Goal: Task Accomplishment & Management: Complete application form

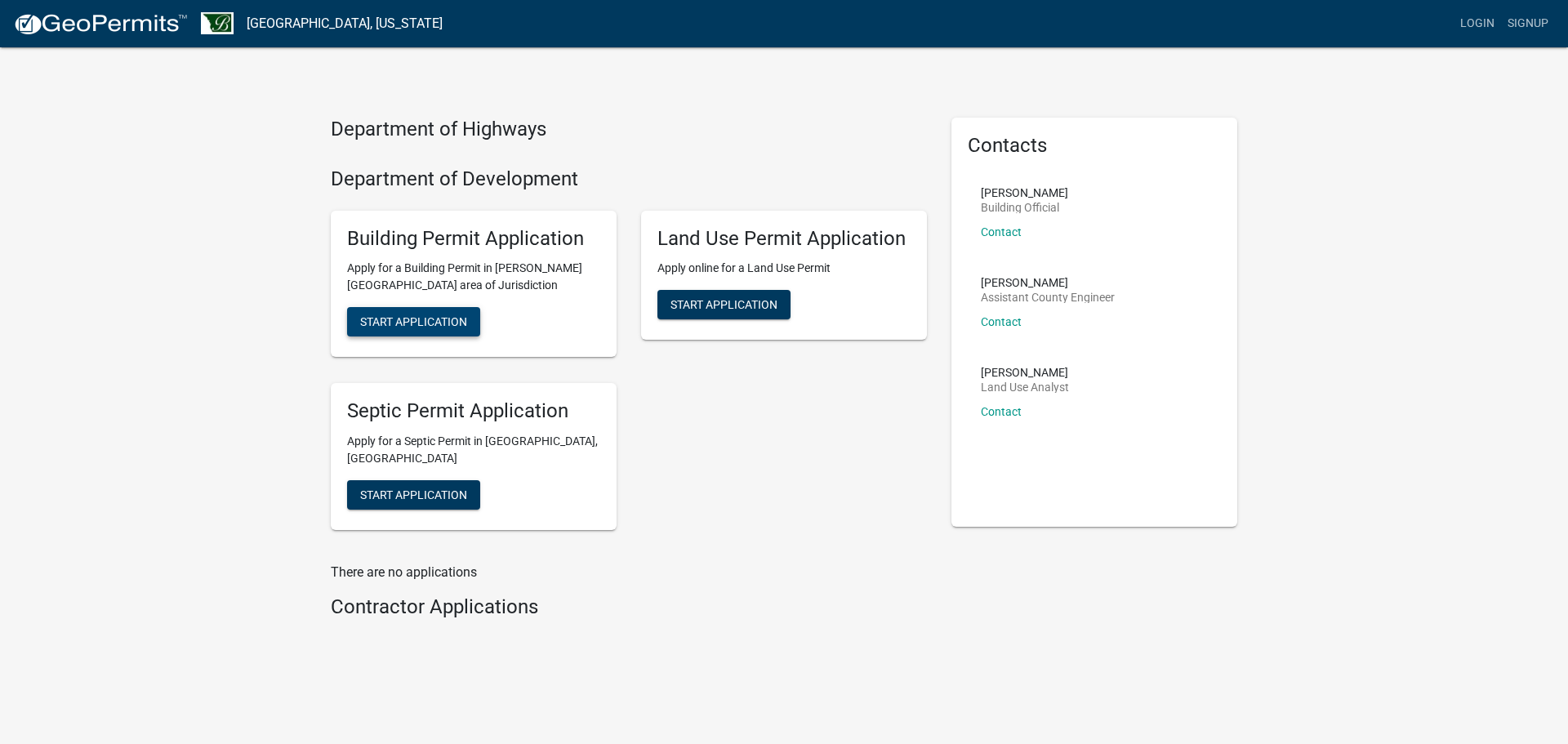
click at [402, 322] on span "Start Application" at bounding box center [414, 321] width 107 height 13
click at [433, 328] on span "Start Application" at bounding box center [414, 321] width 107 height 13
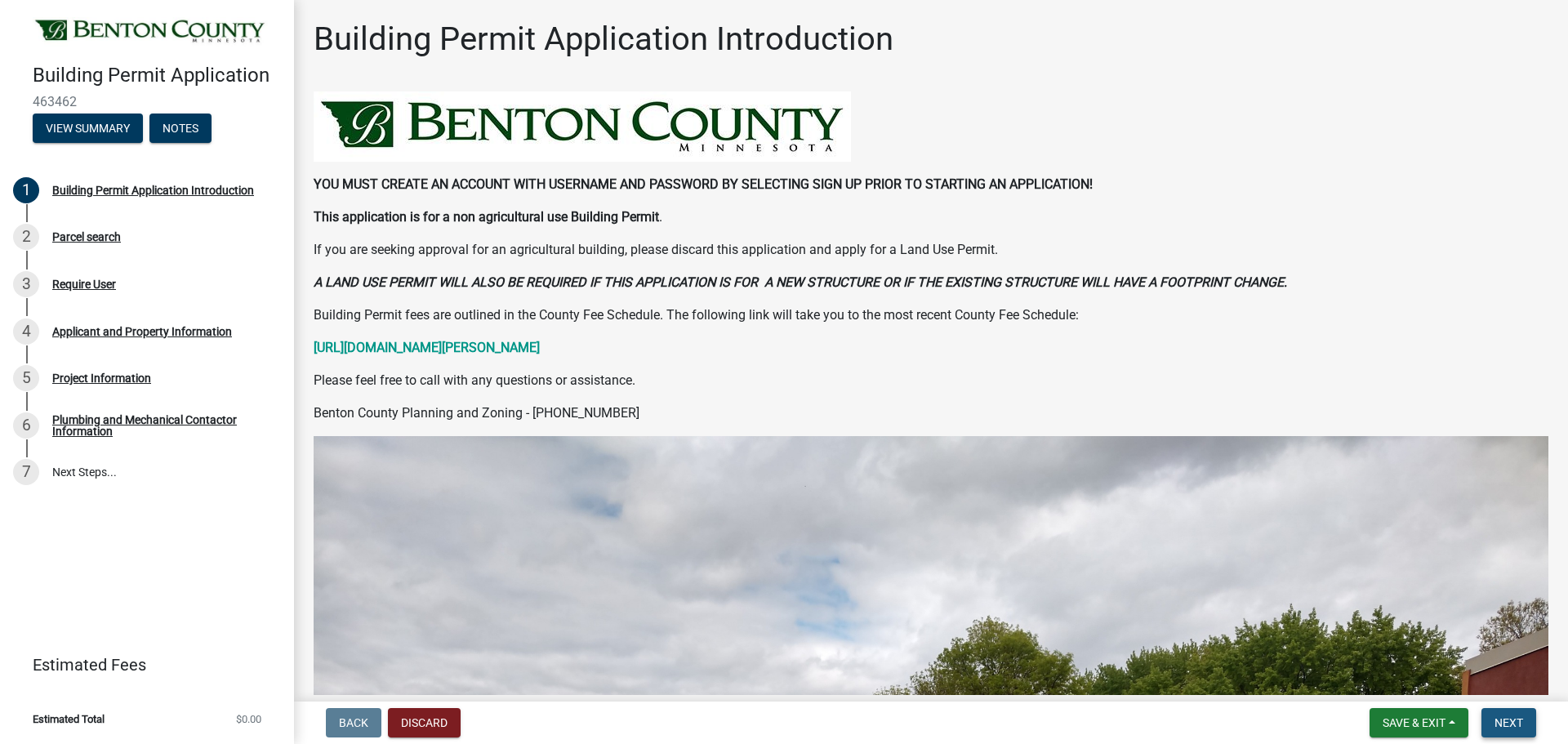
click at [1510, 725] on span "Next" at bounding box center [1509, 723] width 29 height 13
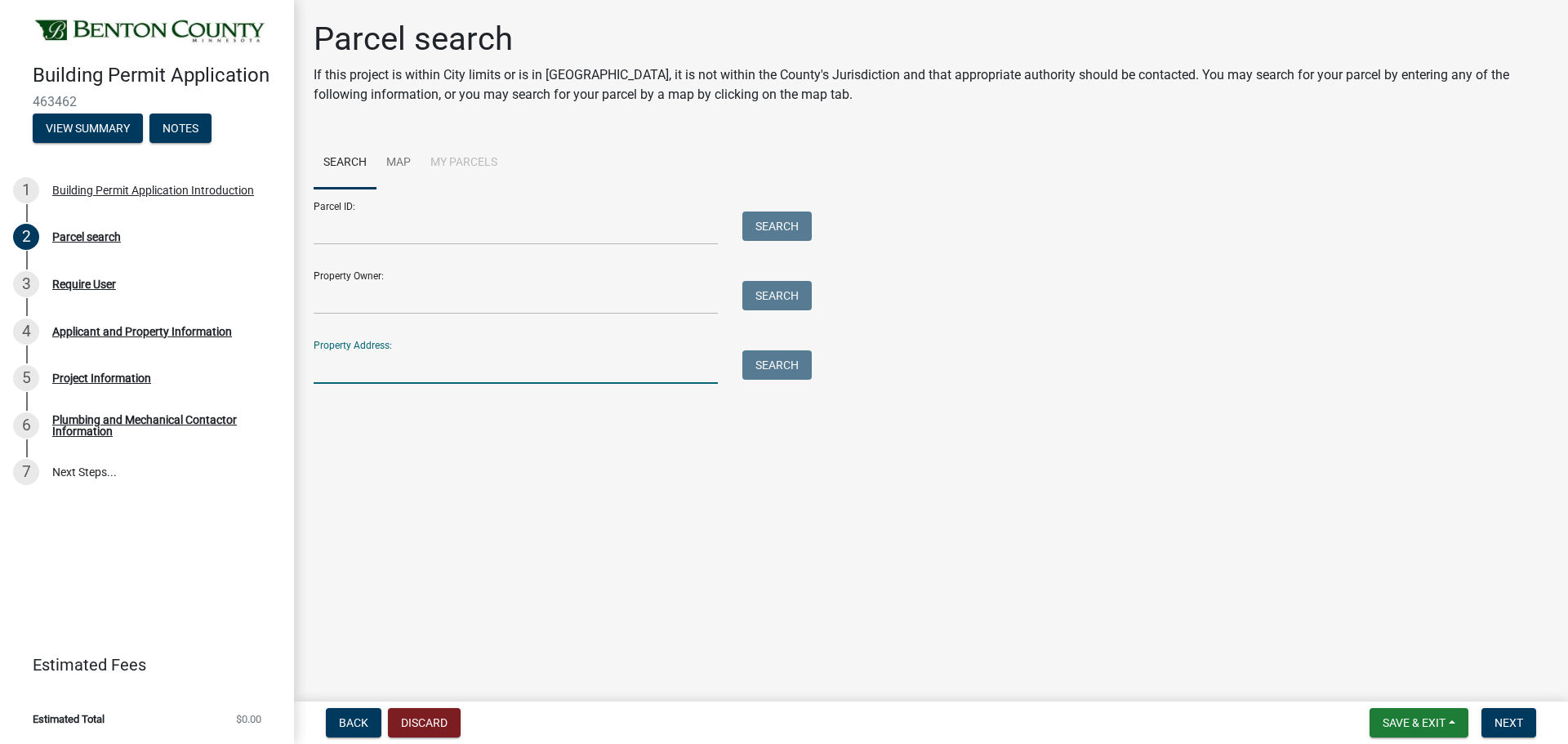
click at [399, 362] on input "Property Address:" at bounding box center [516, 367] width 404 height 33
type input "[STREET_ADDRESS]"
click at [768, 370] on button "Search" at bounding box center [777, 365] width 70 height 30
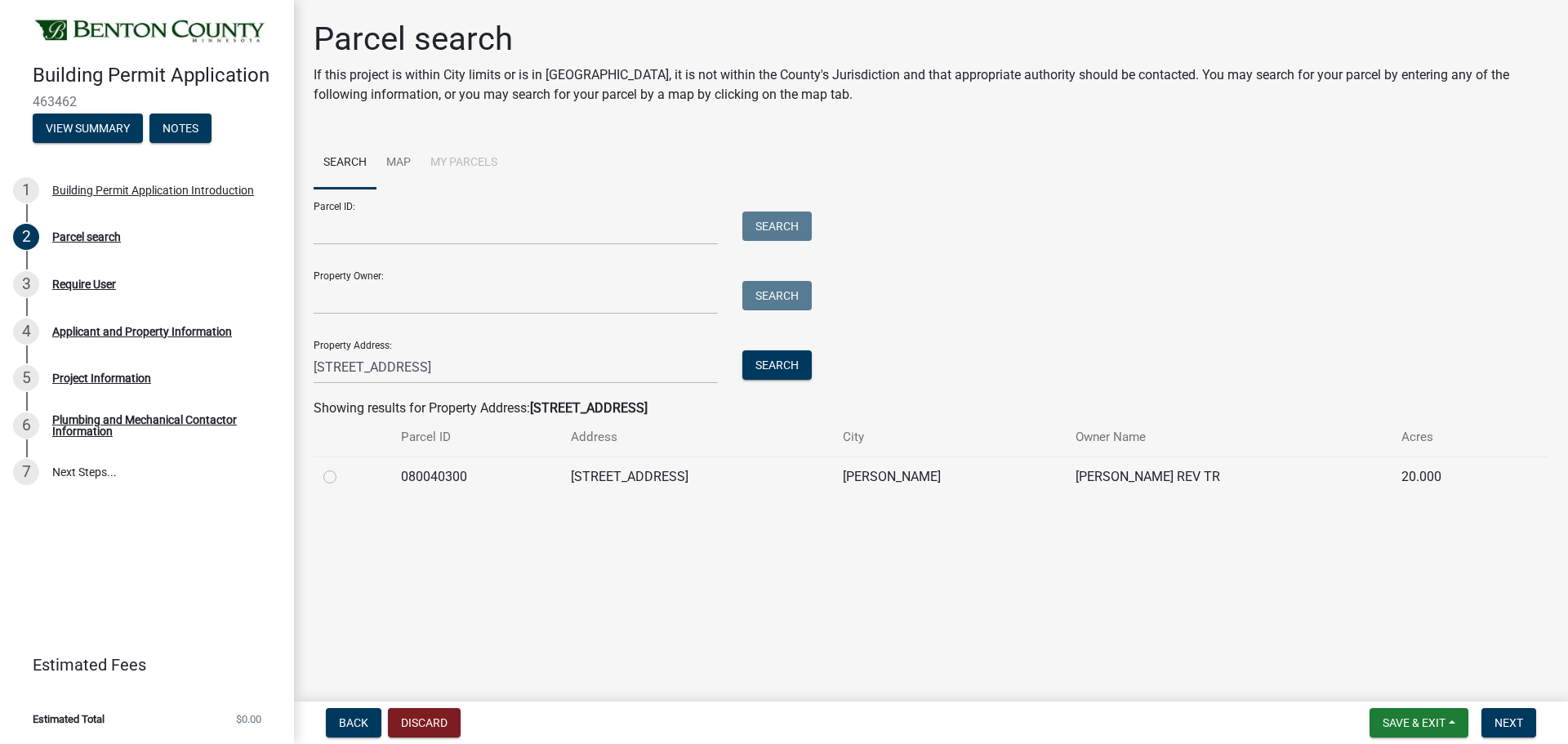
click at [343, 467] on label at bounding box center [343, 467] width 0 height 0
click at [343, 478] on input "radio" at bounding box center [348, 472] width 11 height 11
radio input "true"
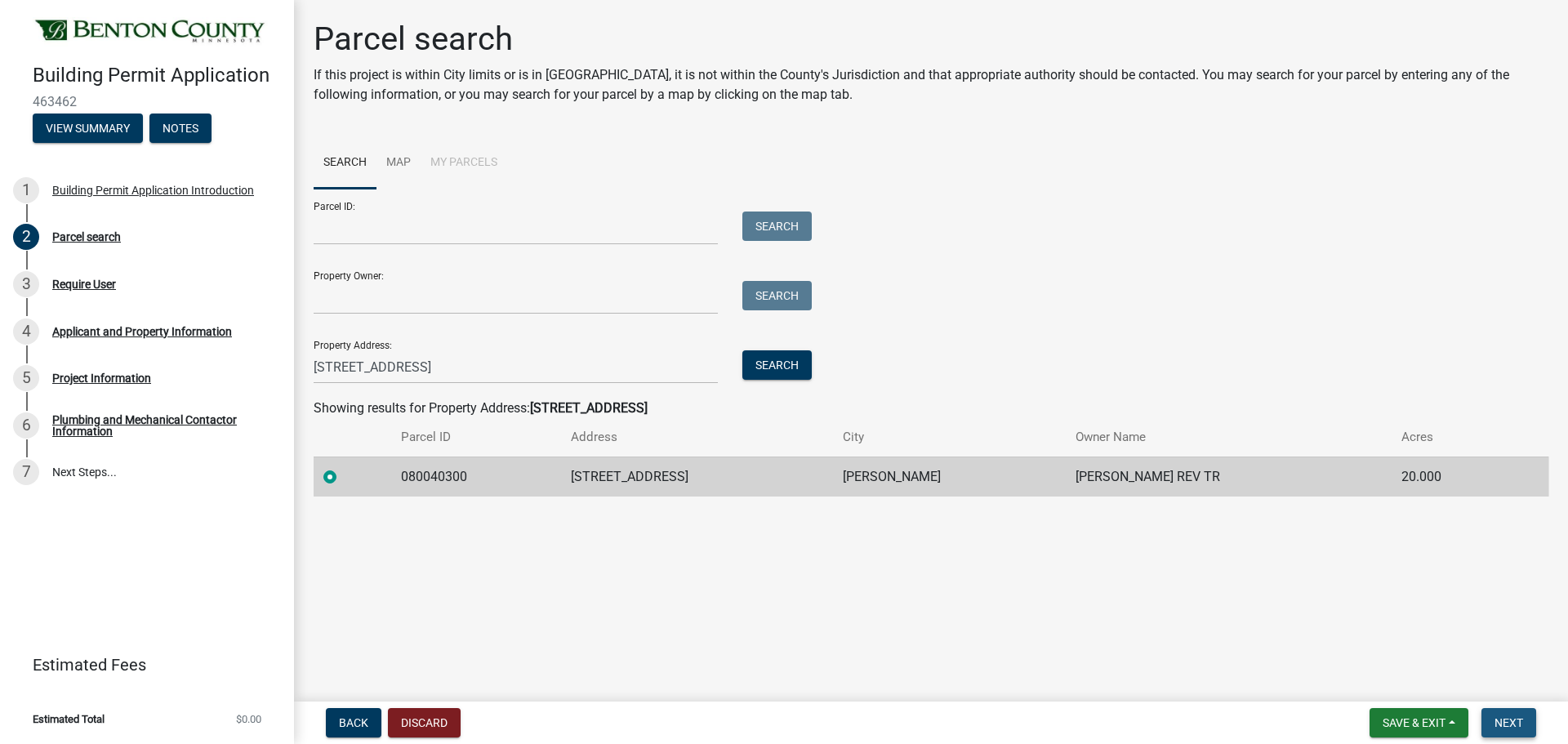
click at [1506, 725] on span "Next" at bounding box center [1509, 723] width 29 height 13
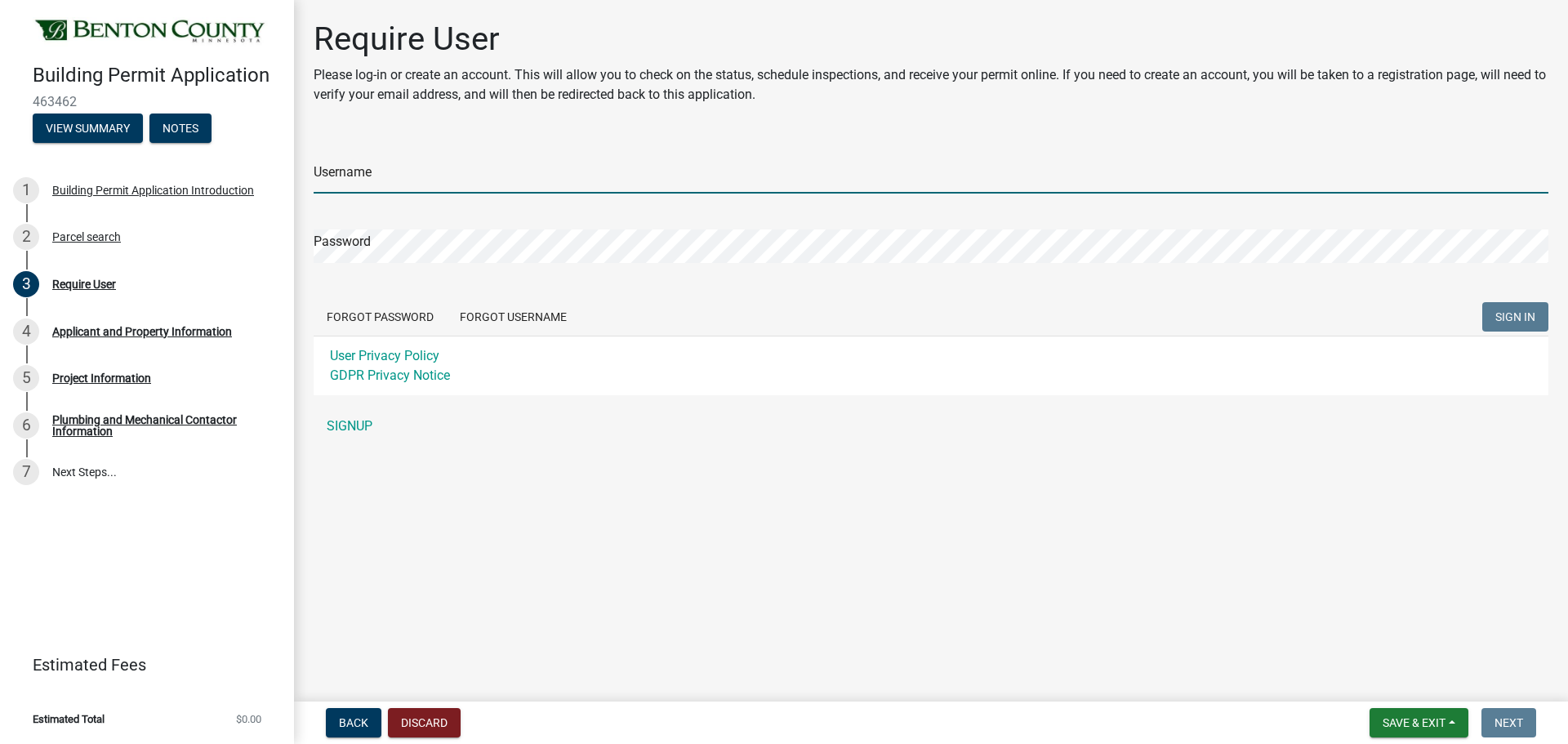
type input "[PERSON_NAME]"
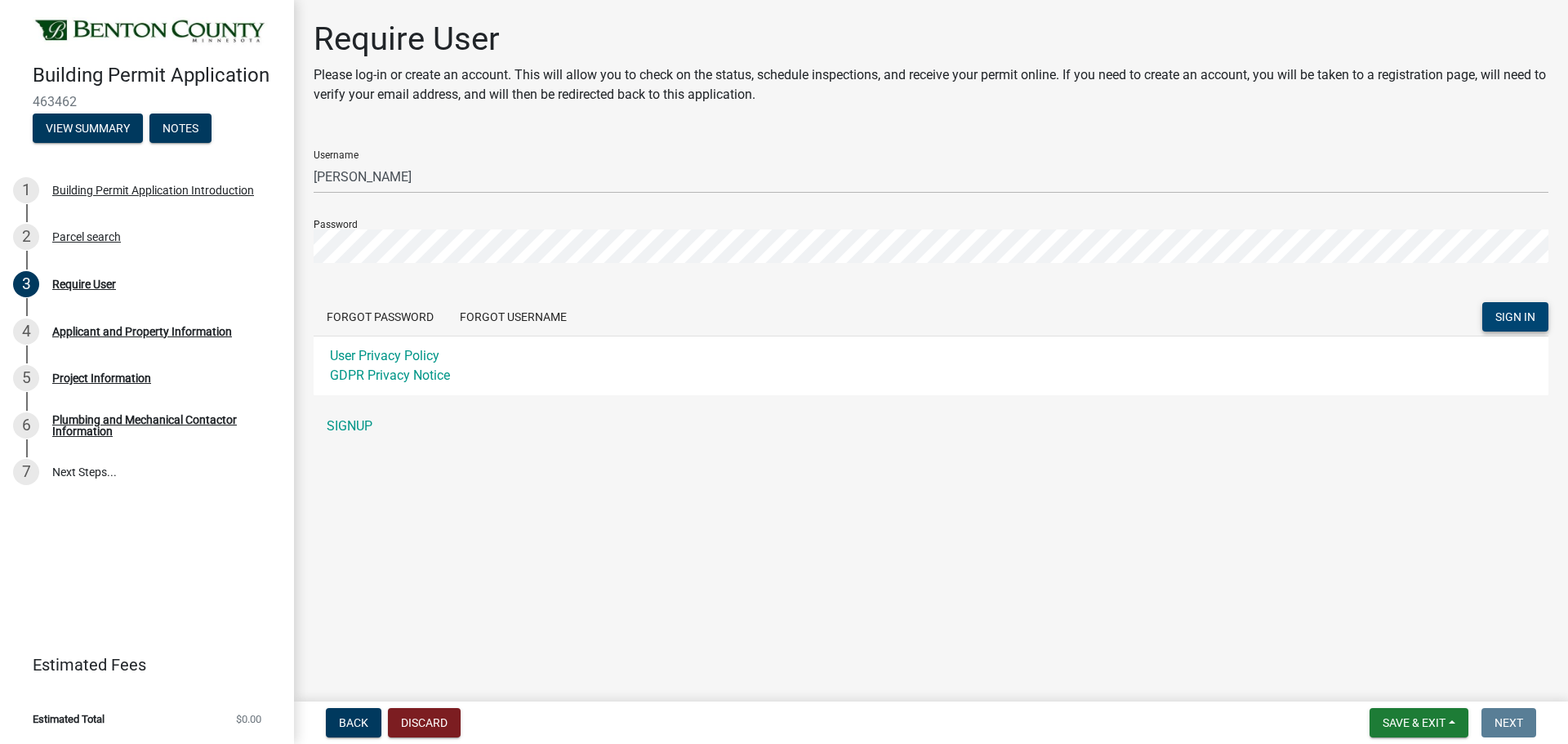
click at [1510, 316] on span "SIGN IN" at bounding box center [1515, 317] width 40 height 13
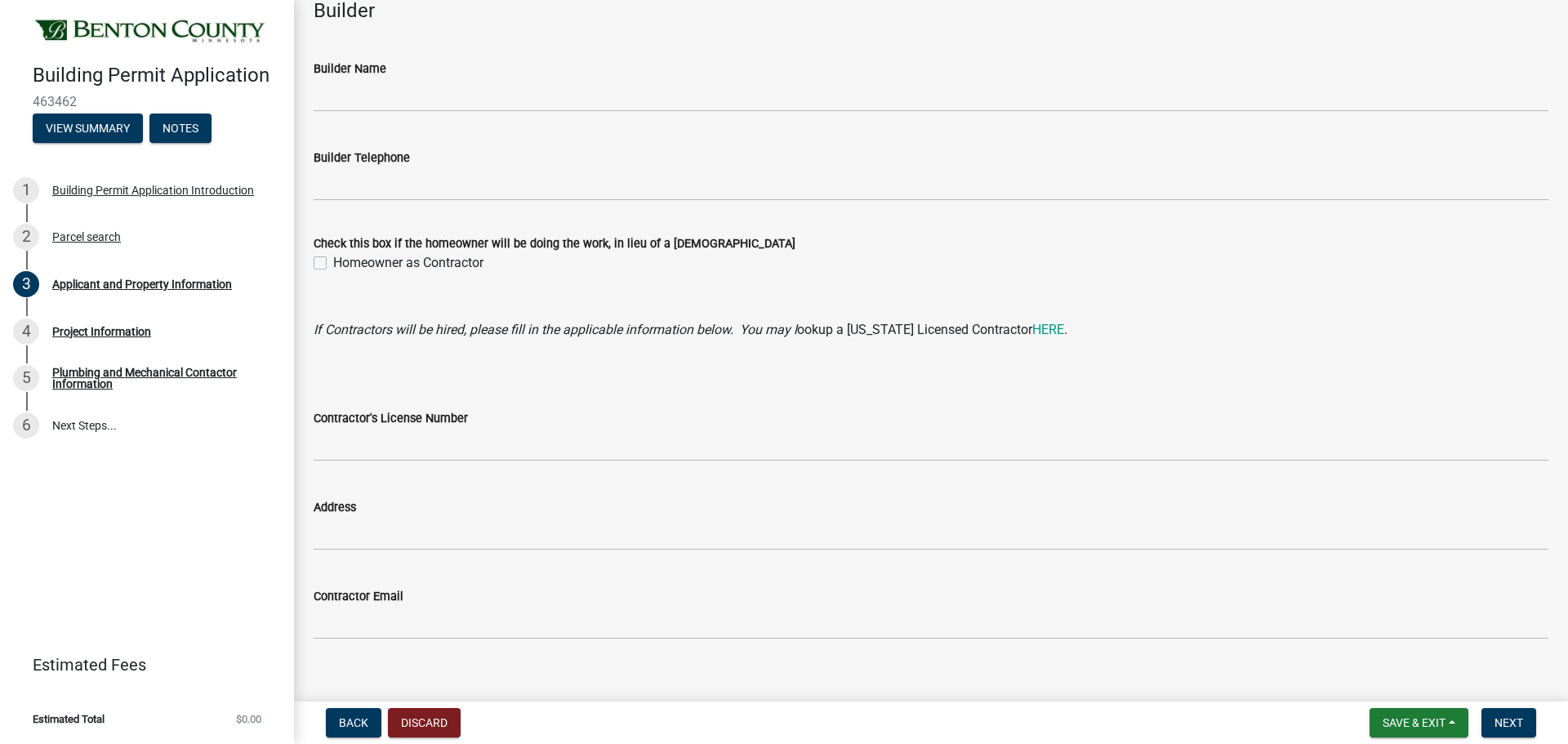
scroll to position [1463, 0]
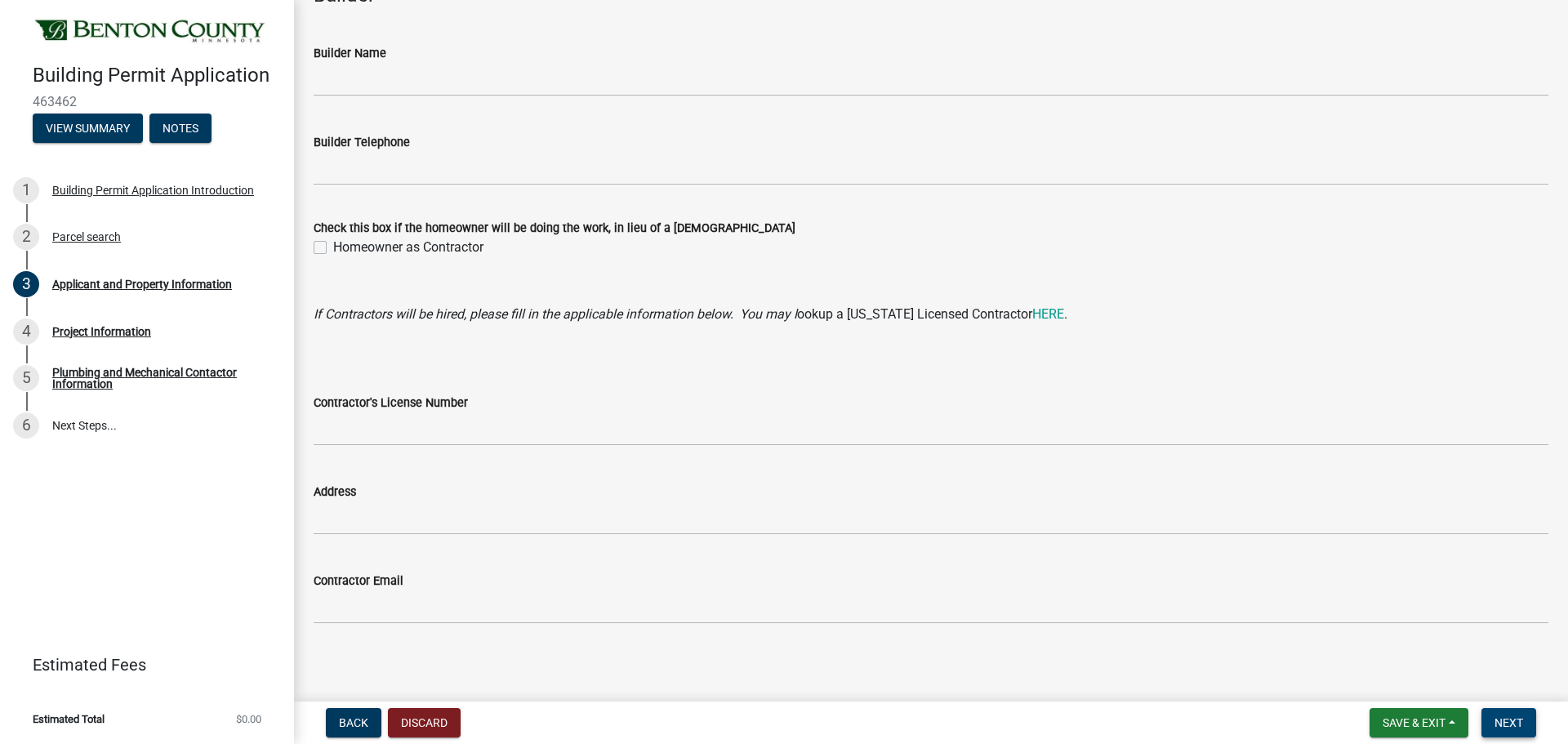
click at [1517, 718] on span "Next" at bounding box center [1509, 723] width 29 height 13
click at [1517, 722] on span "Next" at bounding box center [1509, 723] width 29 height 13
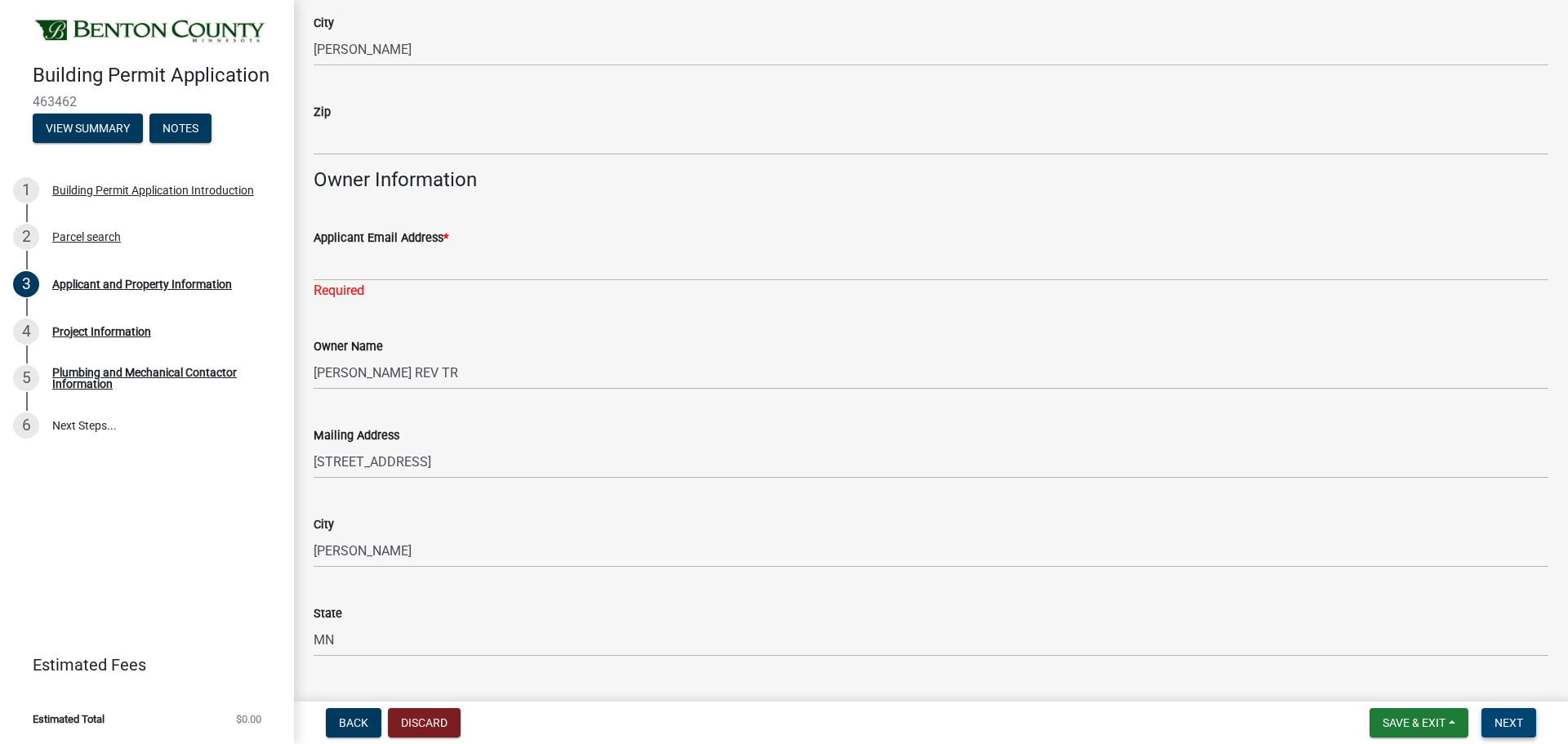
scroll to position [310, 0]
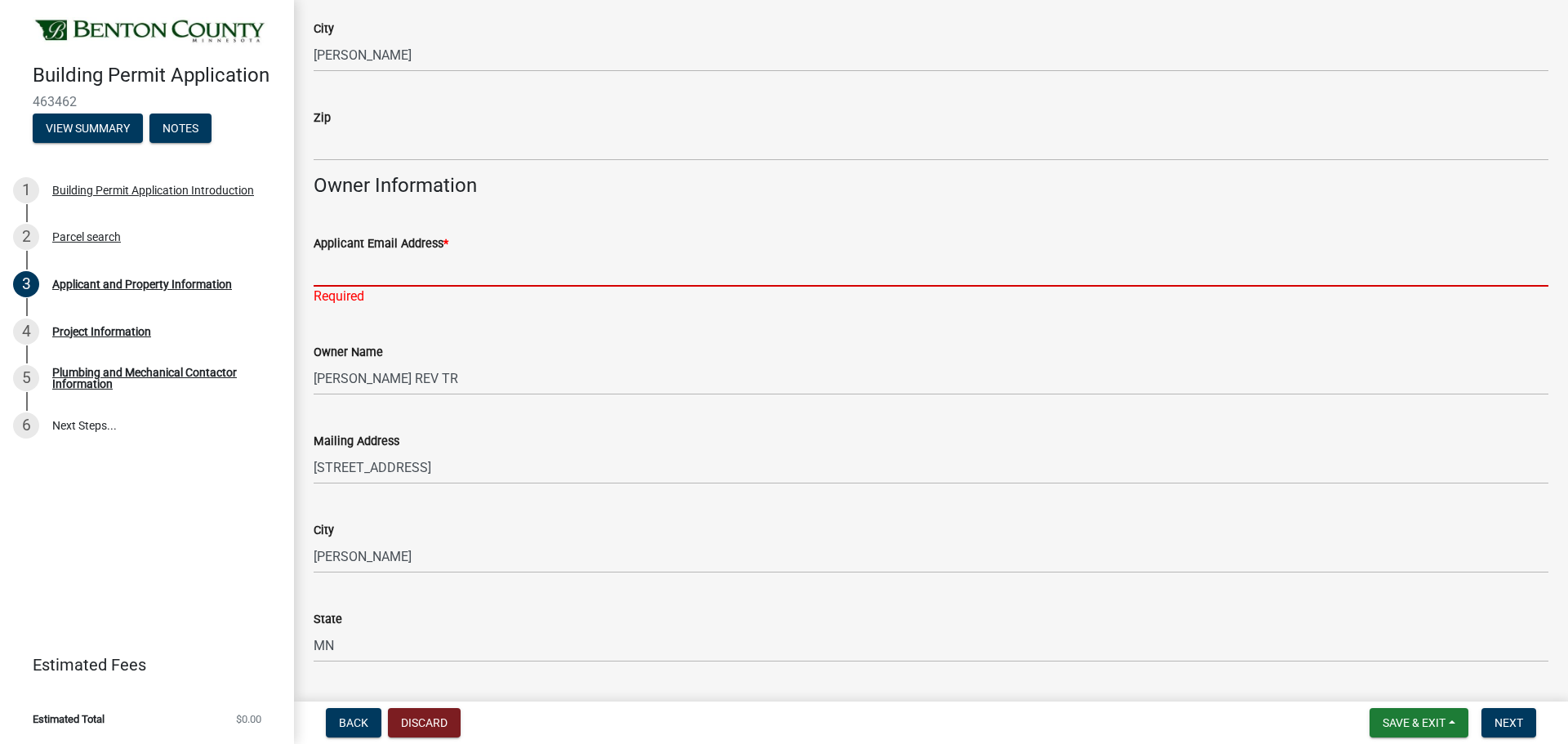
click at [377, 266] on input "Applicant Email Address *" at bounding box center [931, 269] width 1234 height 33
type input "[EMAIL_ADDRESS][DOMAIN_NAME]"
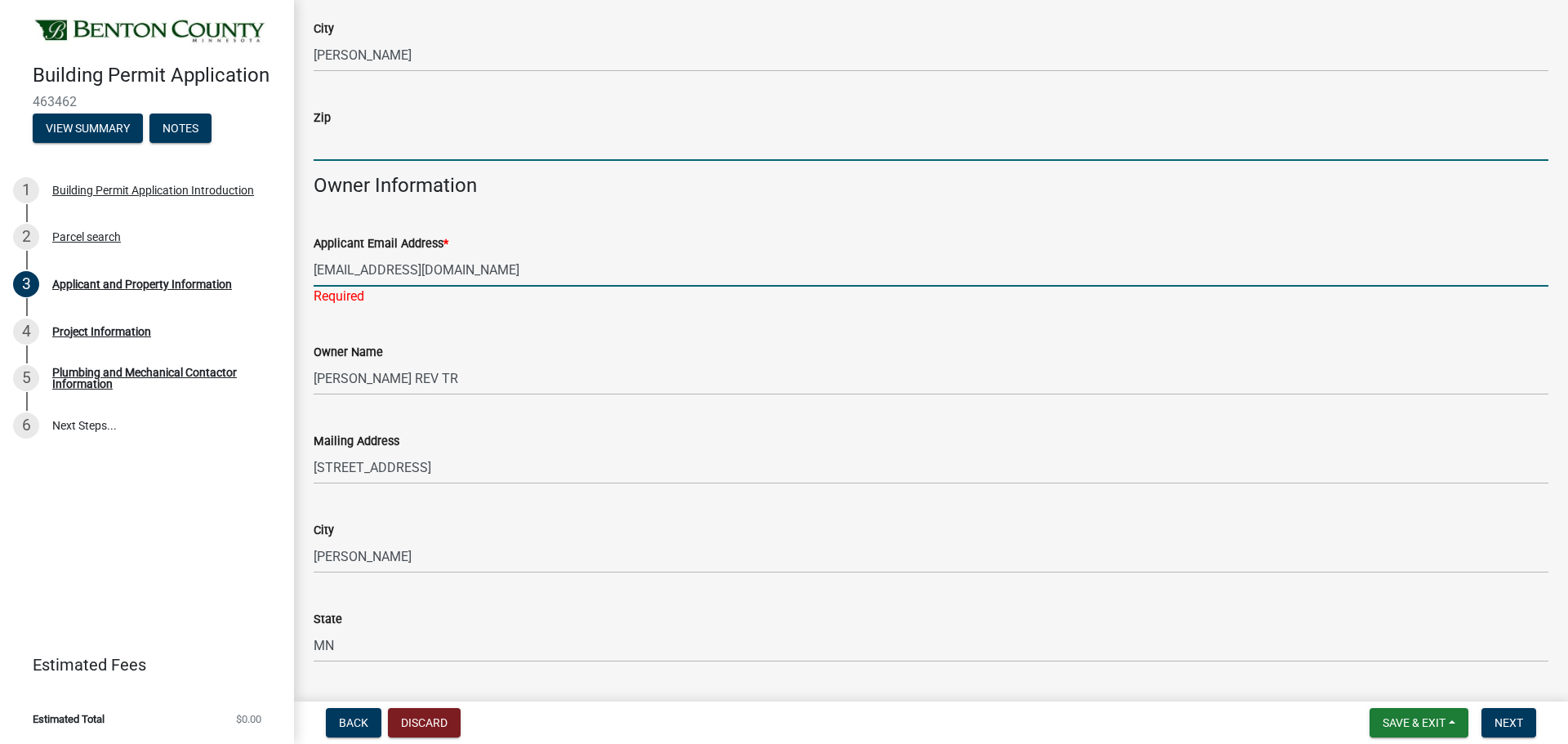
type input "56303"
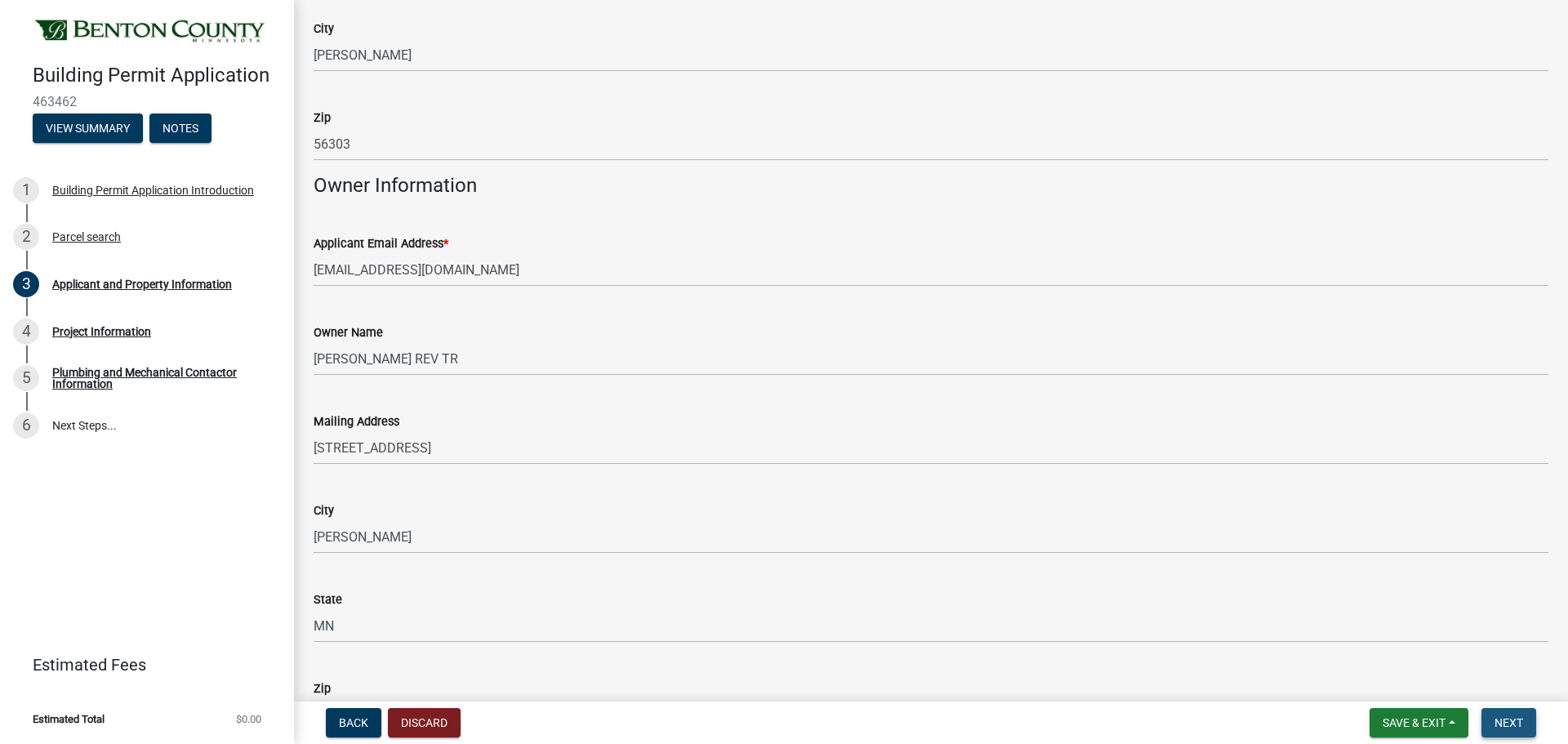
click at [1511, 712] on button "Next" at bounding box center [1508, 723] width 55 height 30
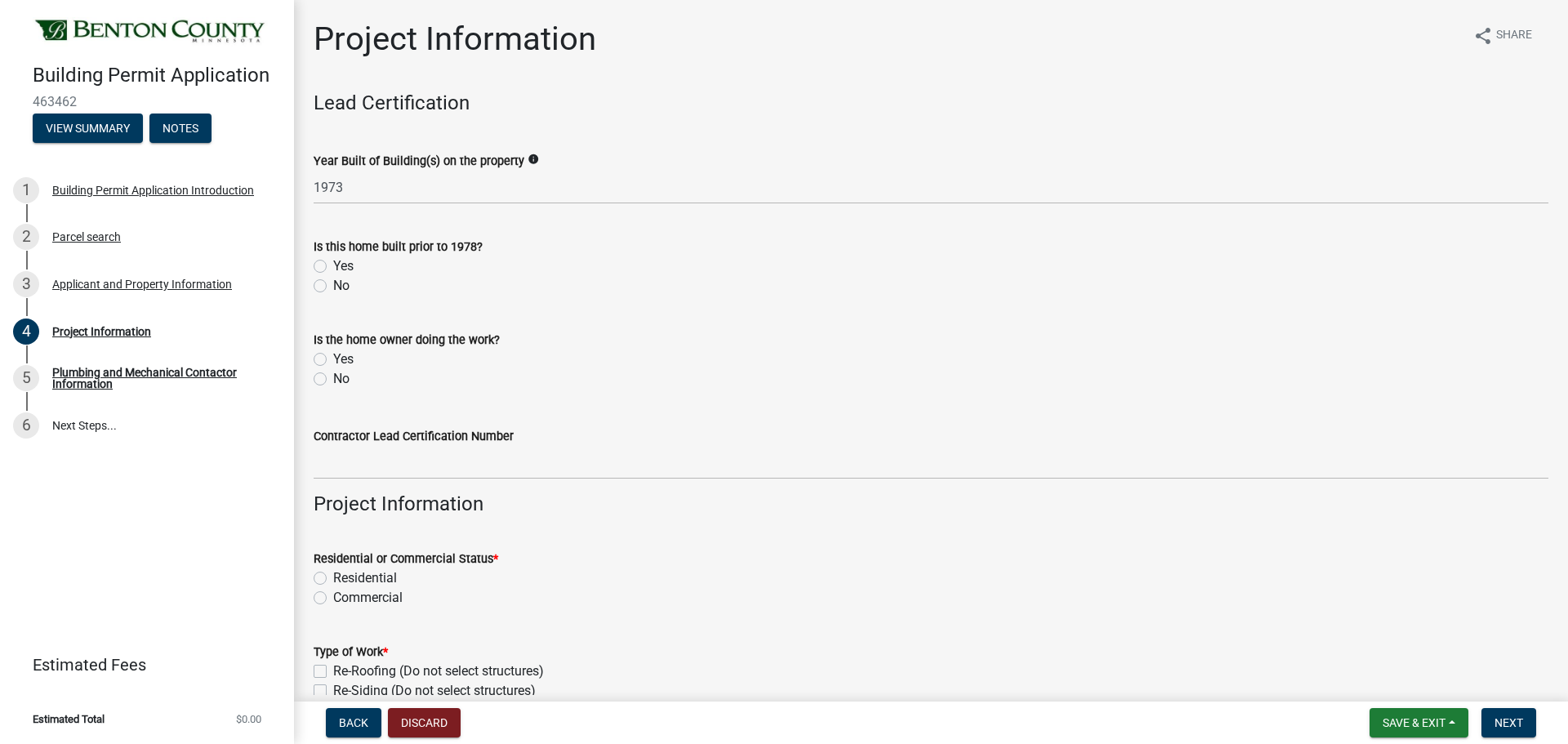
click at [333, 262] on label "Yes" at bounding box center [343, 266] width 21 height 20
click at [333, 262] on input "Yes" at bounding box center [338, 262] width 11 height 11
radio input "true"
click at [333, 381] on label "No" at bounding box center [341, 379] width 16 height 20
click at [333, 380] on input "No" at bounding box center [338, 375] width 11 height 11
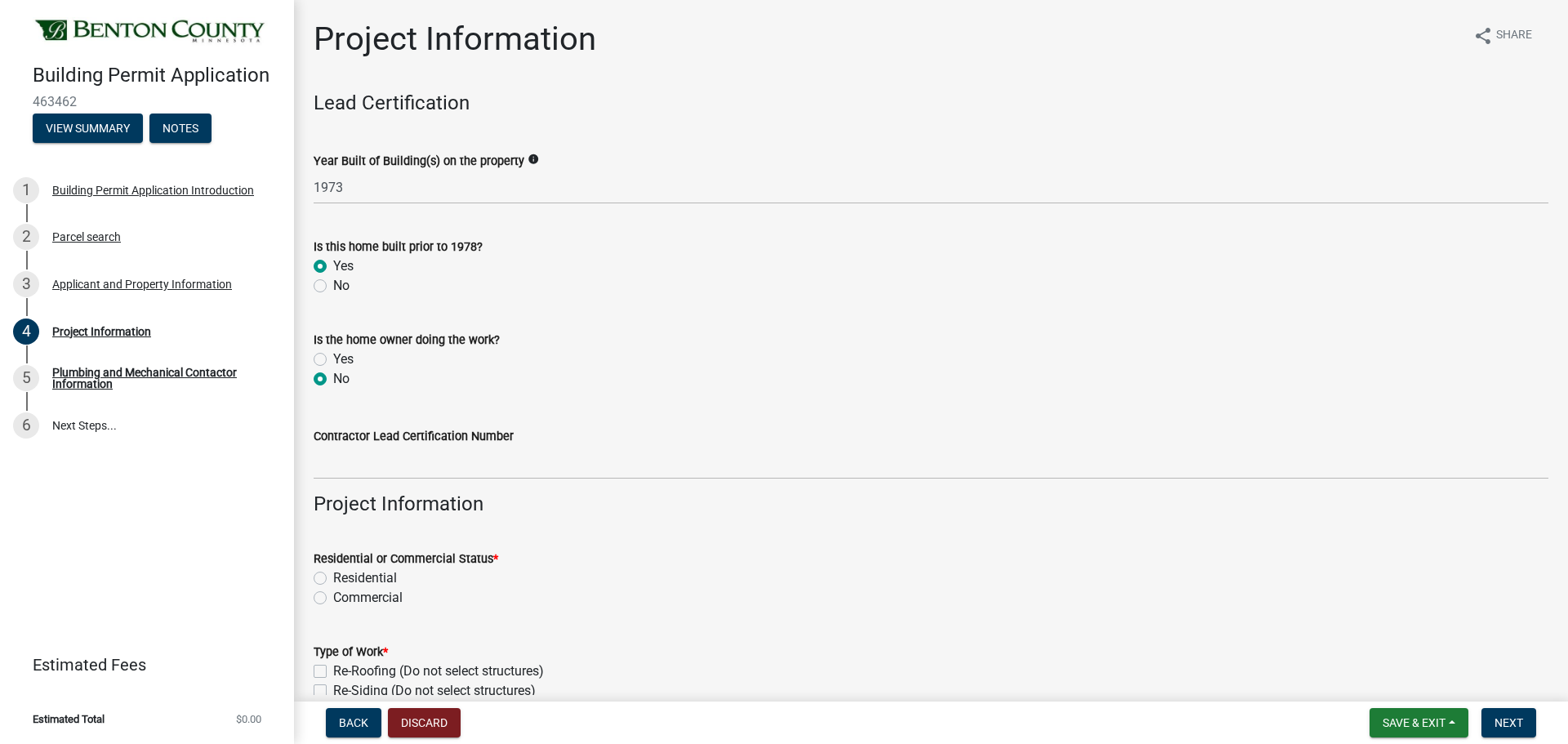
radio input "true"
click at [333, 571] on label "Residential" at bounding box center [364, 578] width 64 height 20
click at [333, 571] on input "Residential" at bounding box center [338, 573] width 11 height 11
radio input "true"
click at [333, 690] on label "Re-Siding (Do not select structures)" at bounding box center [434, 690] width 202 height 20
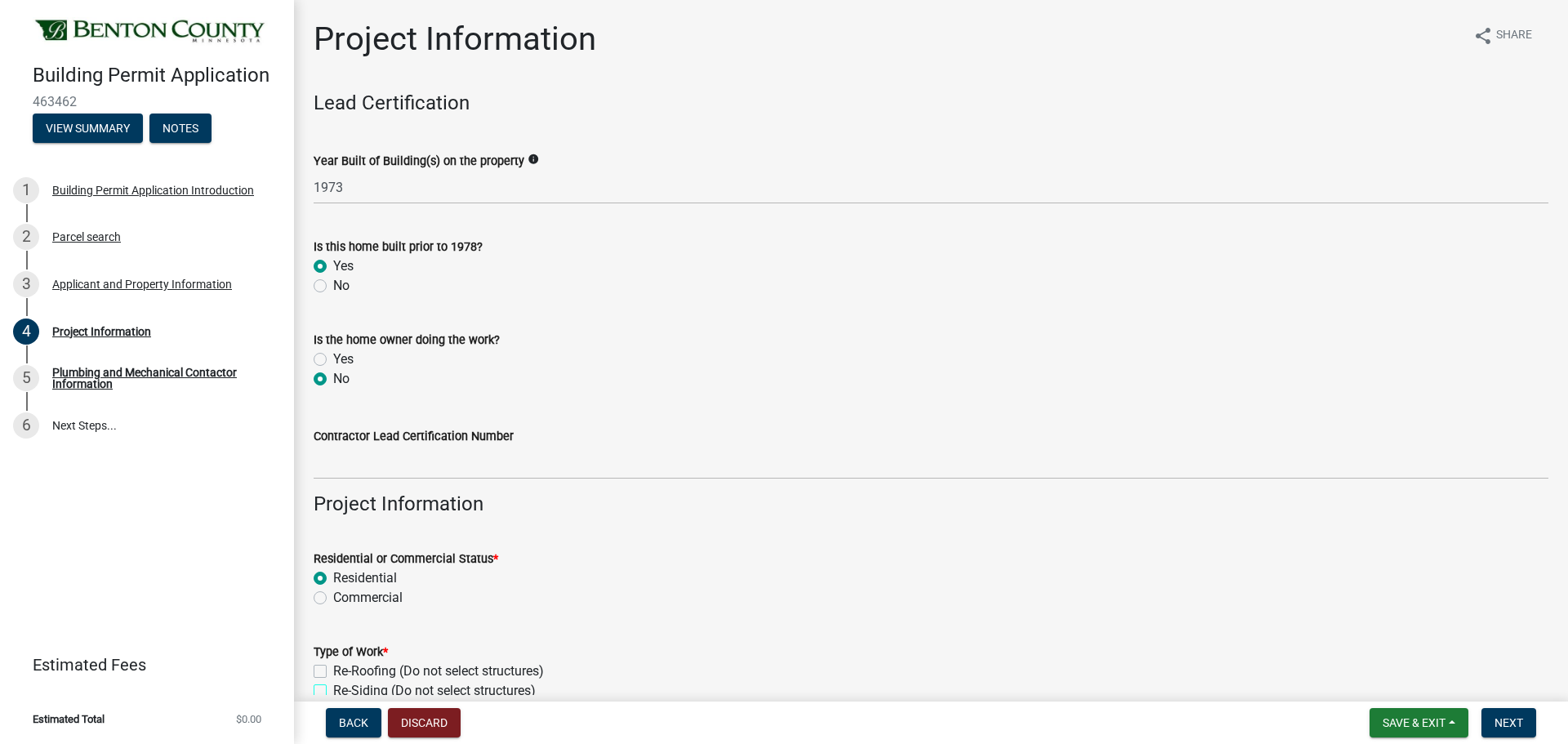
click at [333, 690] on input "Re-Siding (Do not select structures)" at bounding box center [338, 686] width 11 height 11
checkbox input "true"
checkbox input "false"
checkbox input "true"
checkbox input "false"
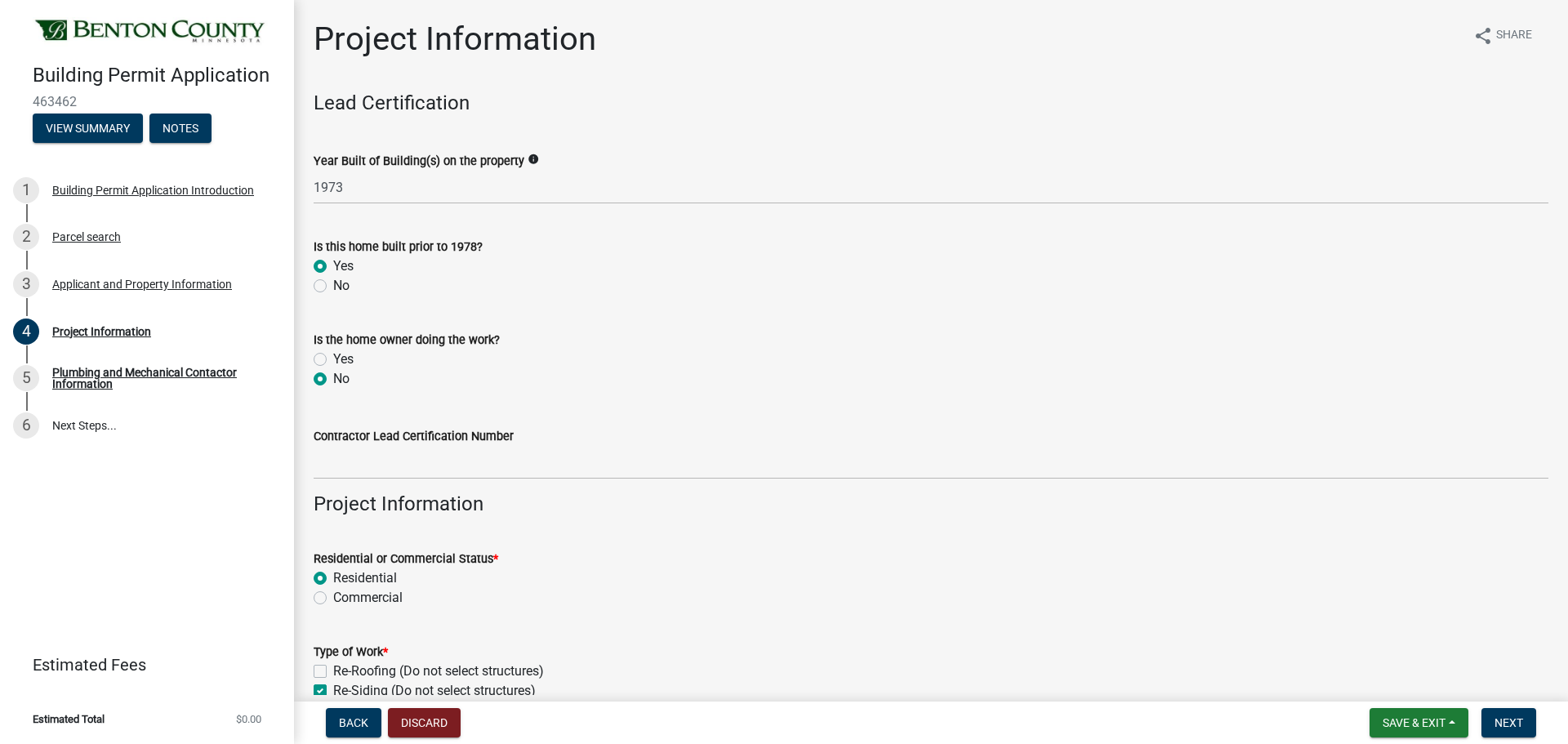
checkbox input "false"
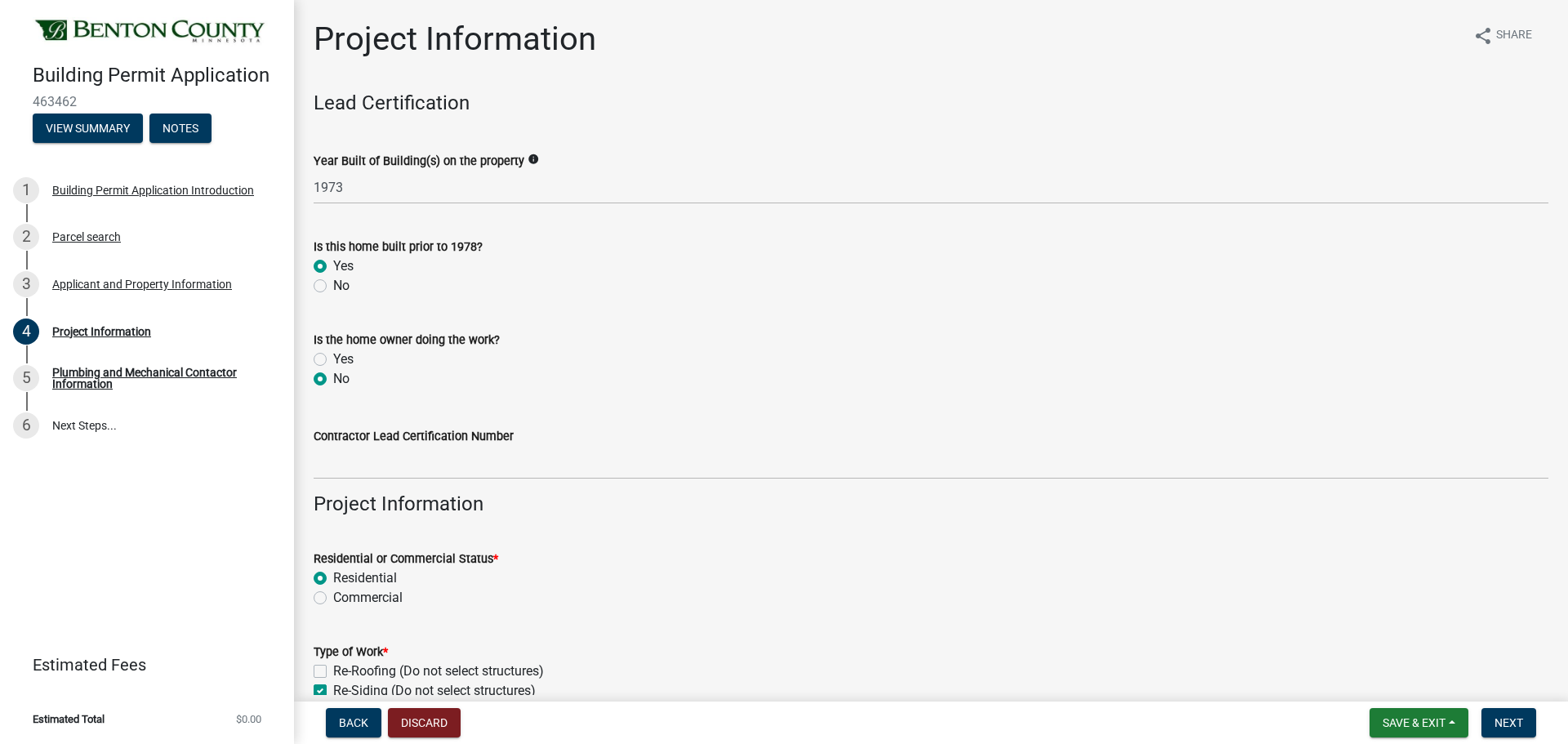
checkbox input "false"
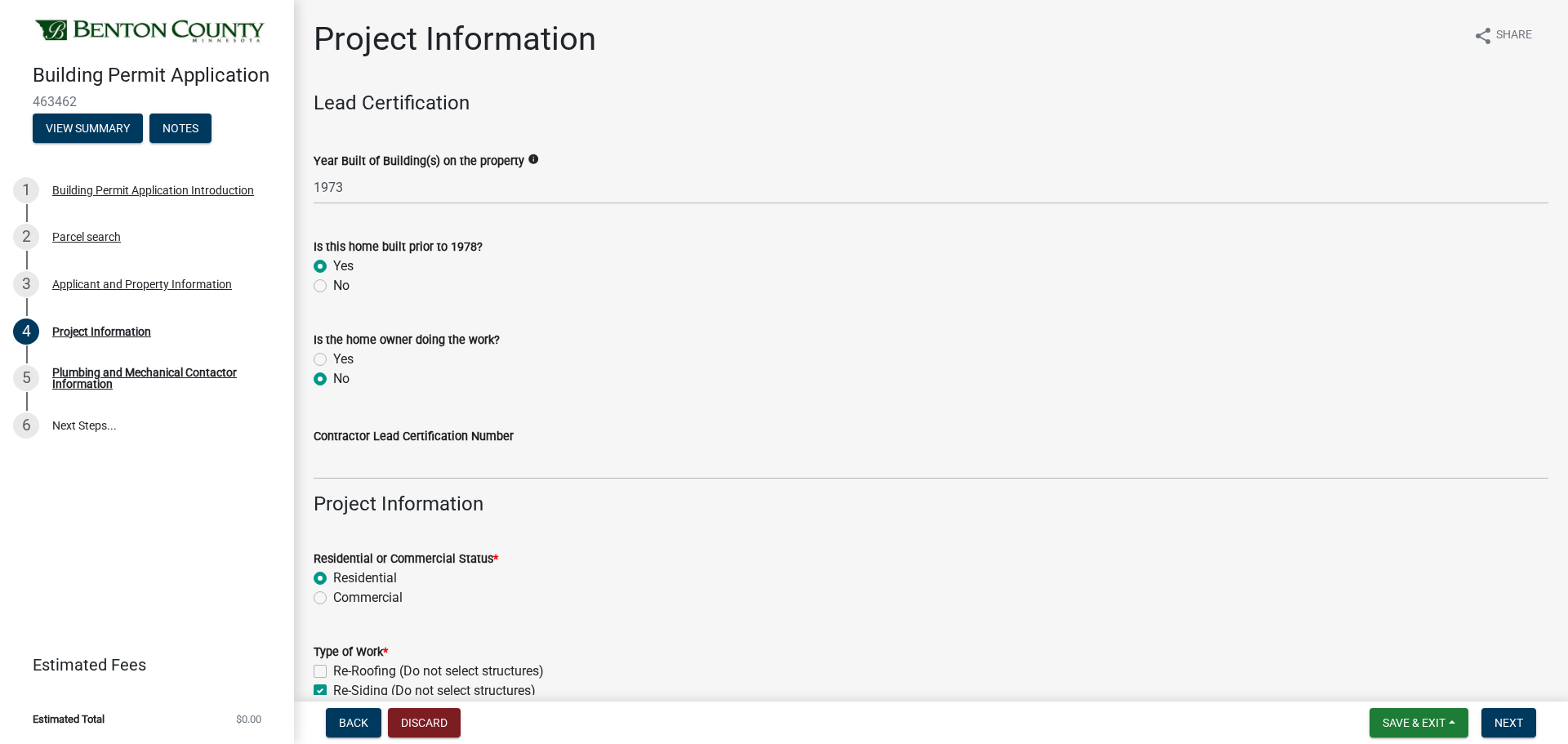
checkbox input "false"
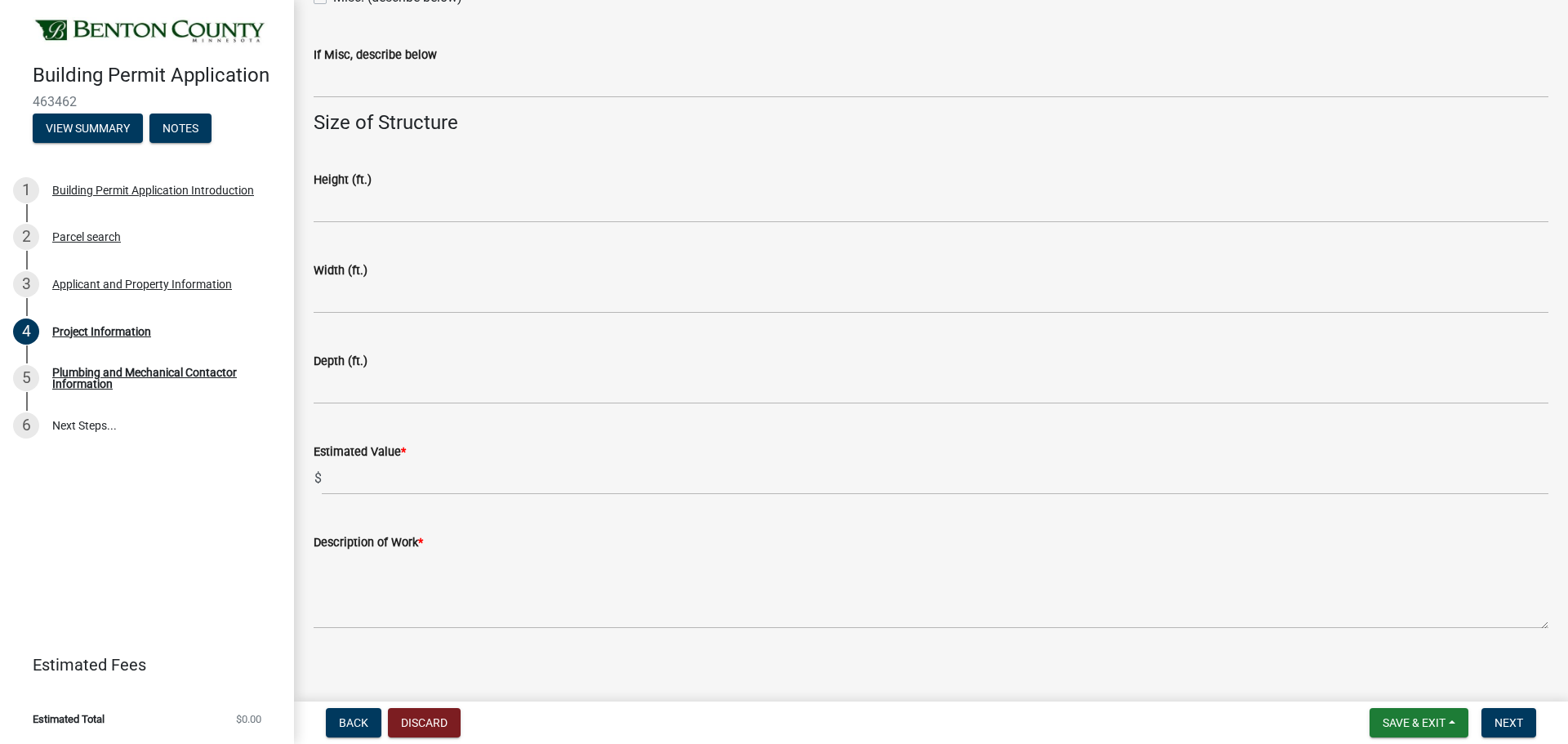
scroll to position [978, 0]
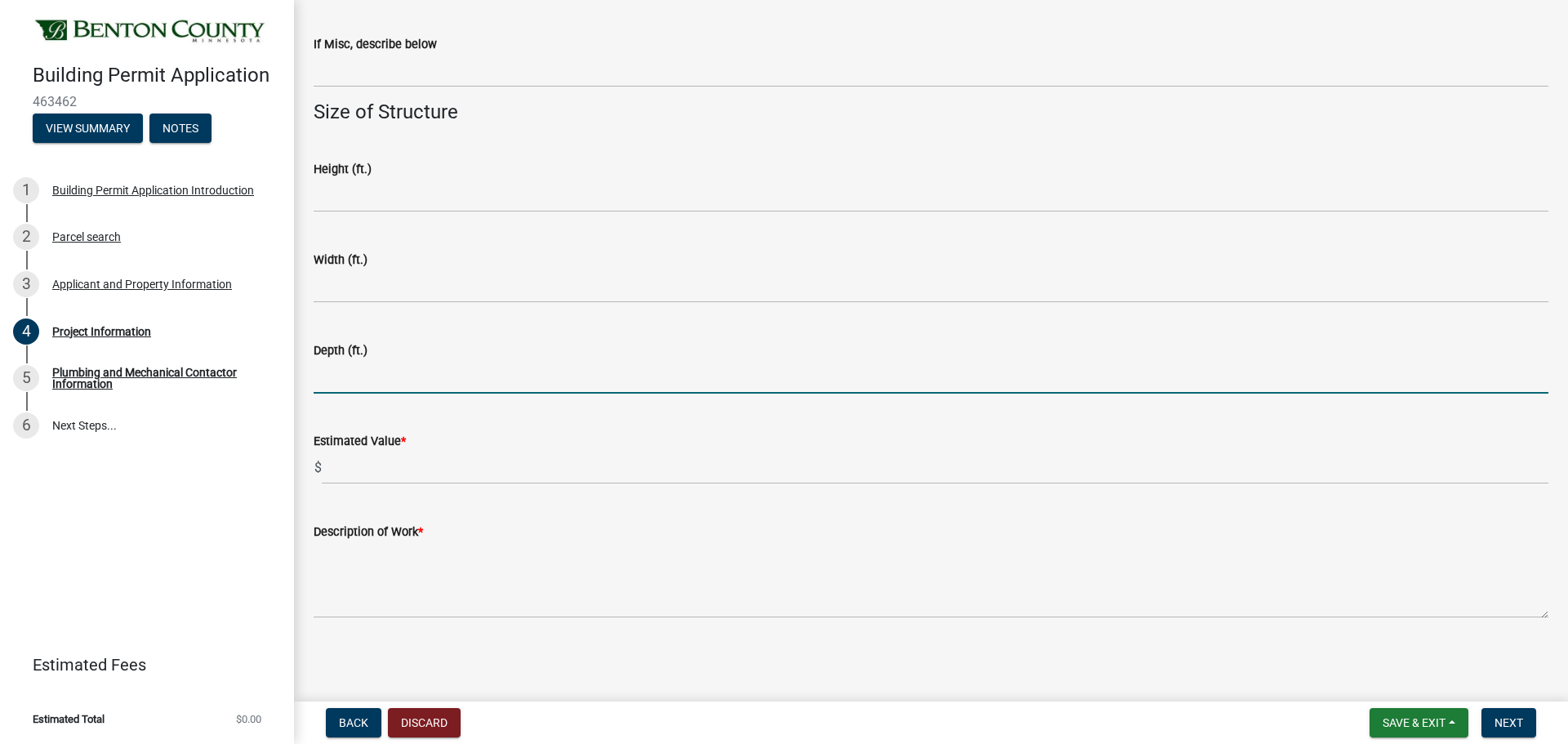
click at [886, 361] on input "text" at bounding box center [931, 376] width 1234 height 33
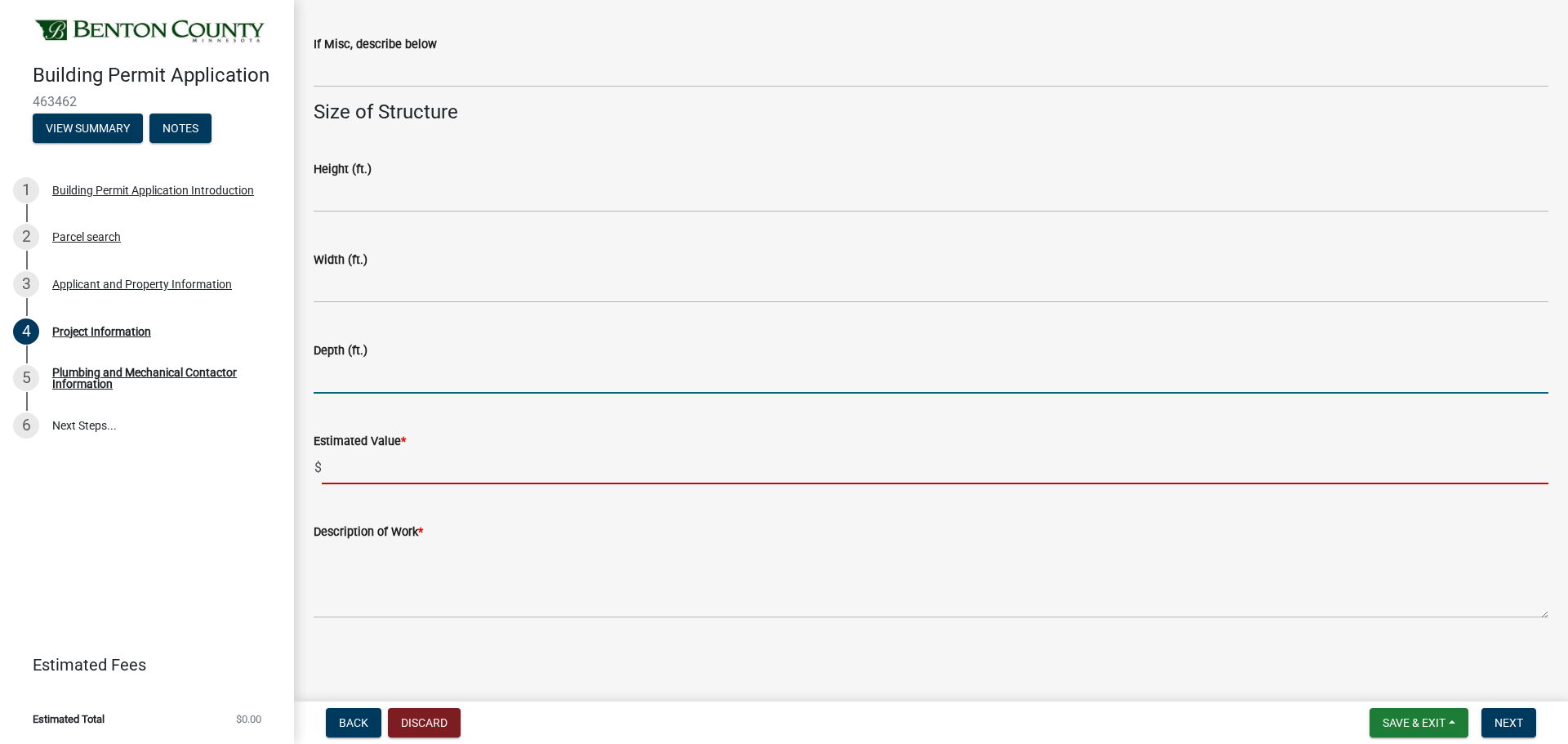
click at [387, 476] on input "text" at bounding box center [935, 467] width 1226 height 33
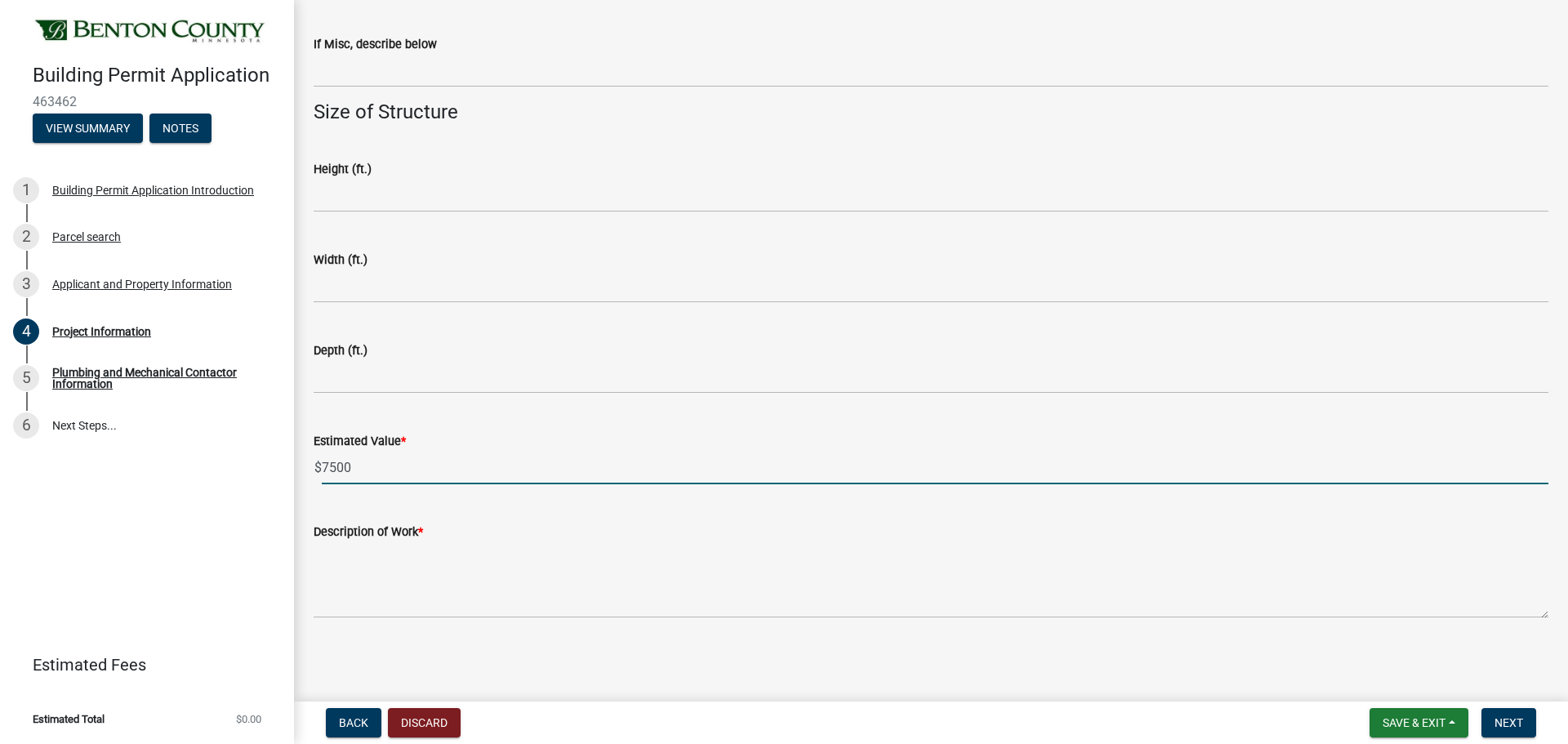
type input "7500"
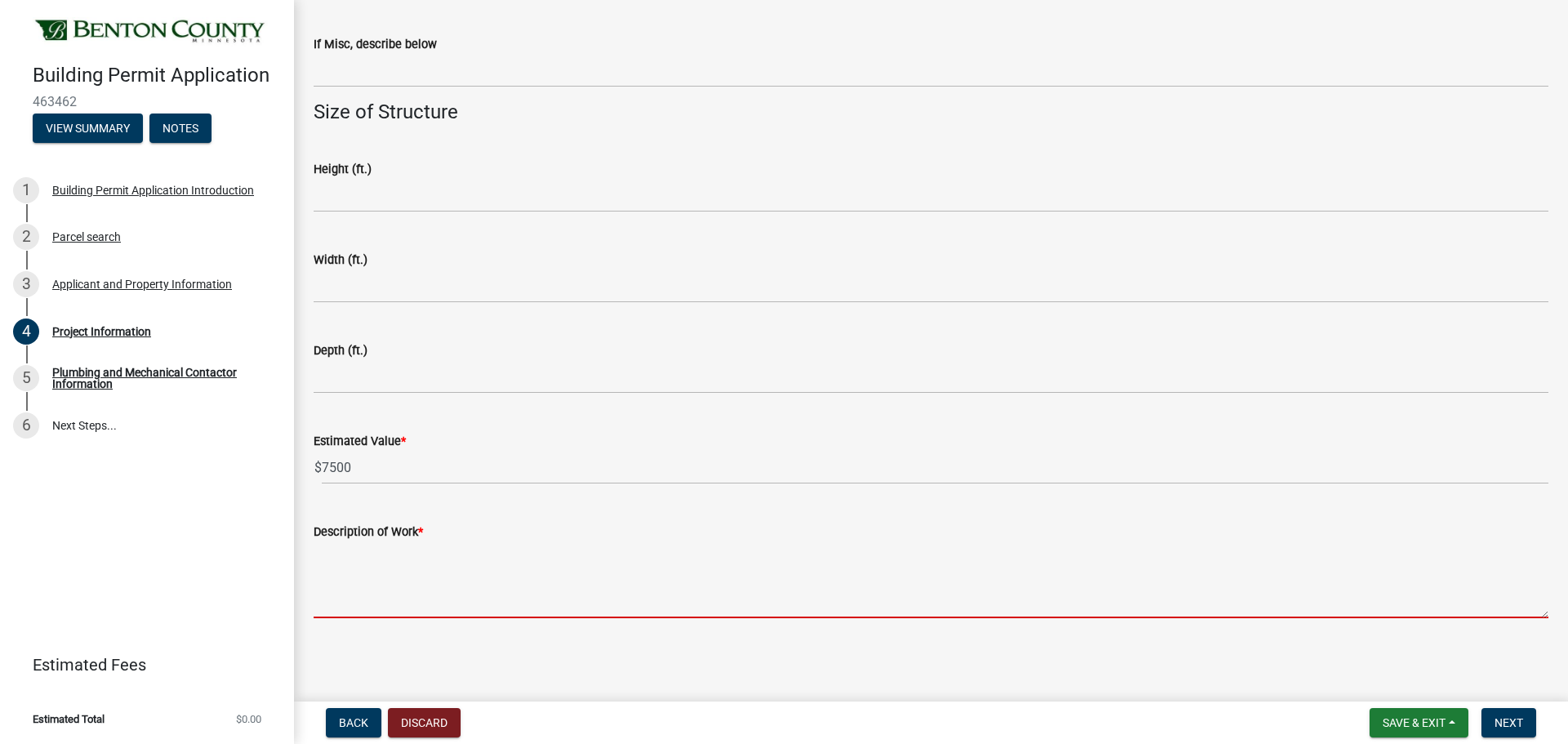
click at [368, 572] on textarea "Description of Work *" at bounding box center [931, 579] width 1234 height 77
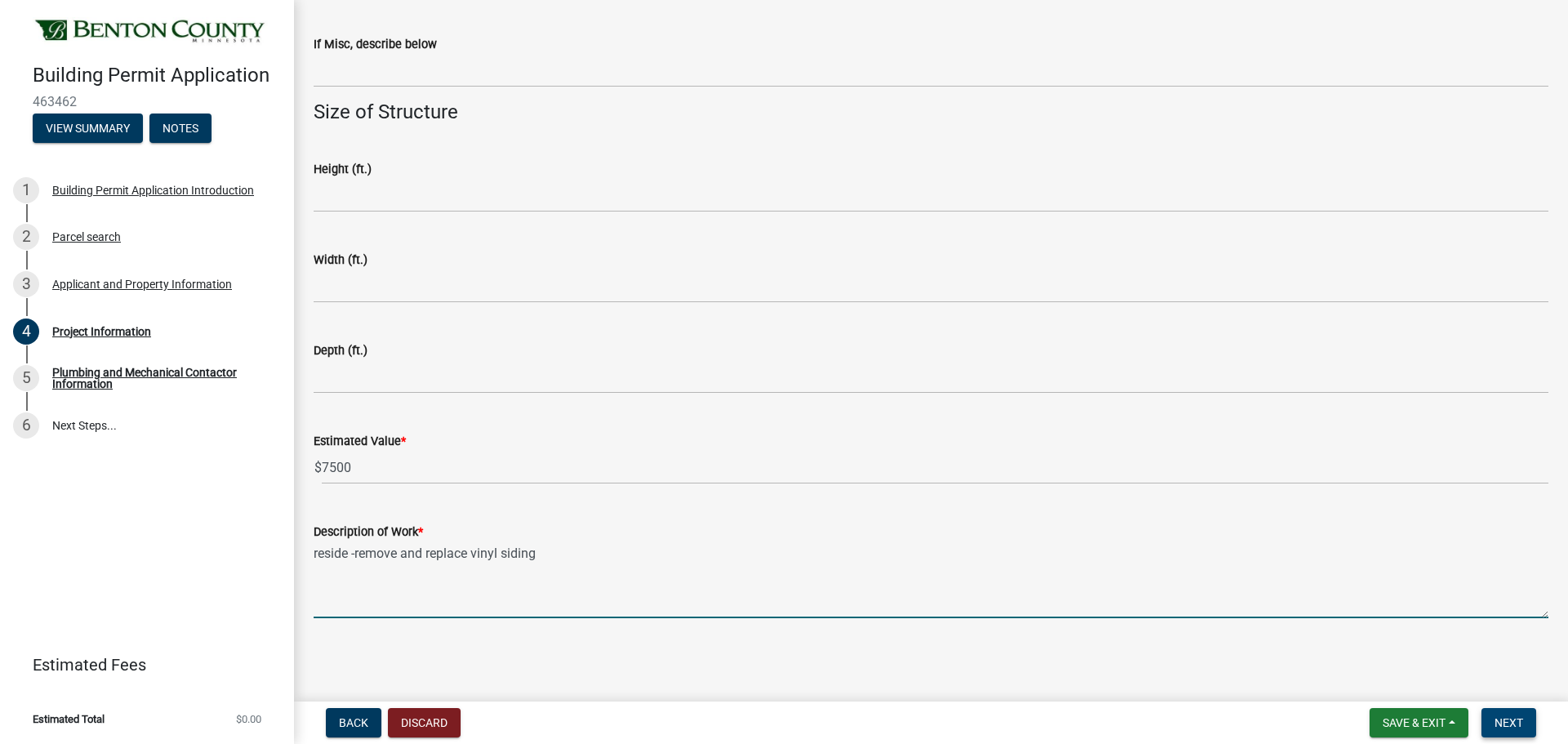
type textarea "reside -remove and replace vinyl siding"
click at [1507, 726] on span "Next" at bounding box center [1509, 723] width 29 height 13
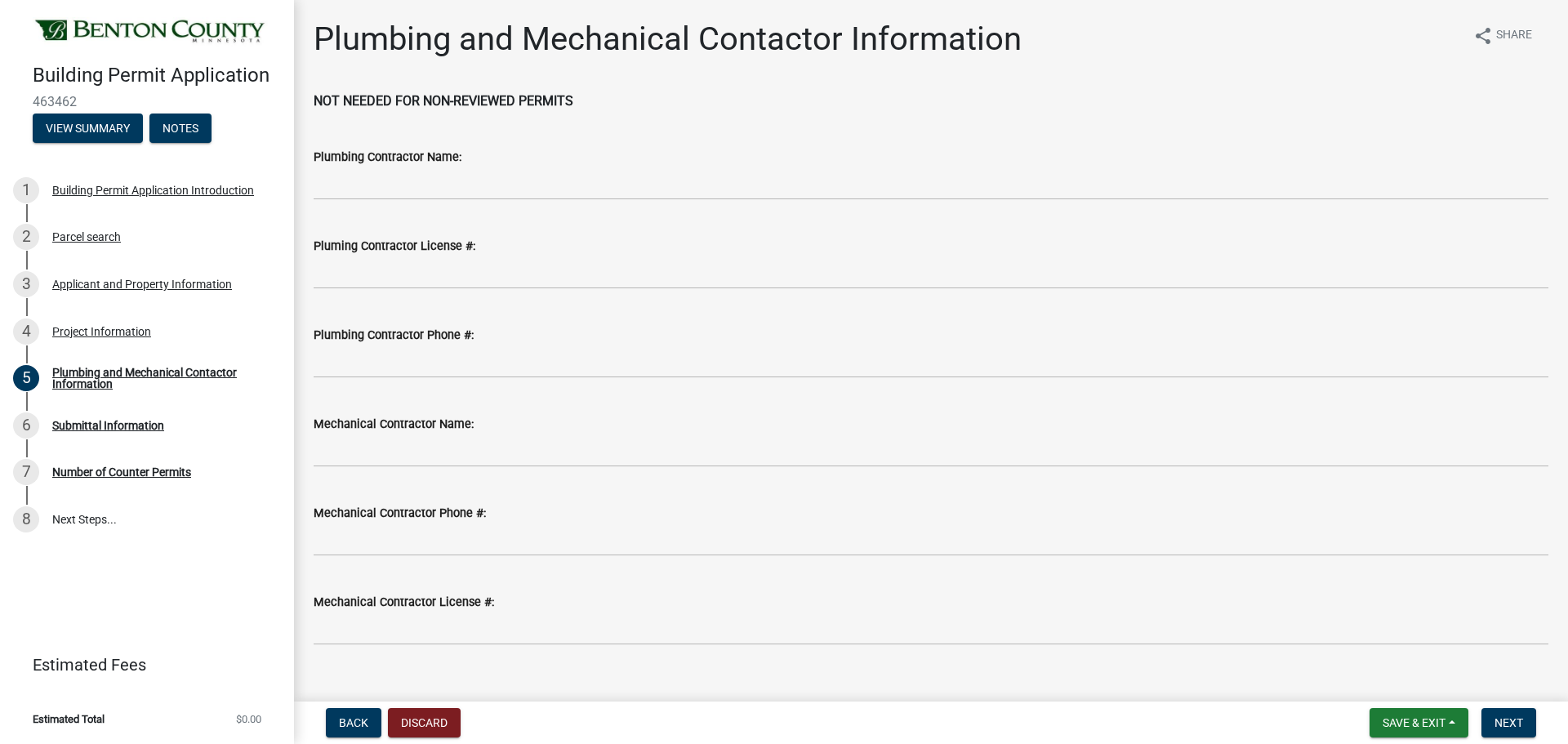
scroll to position [27, 0]
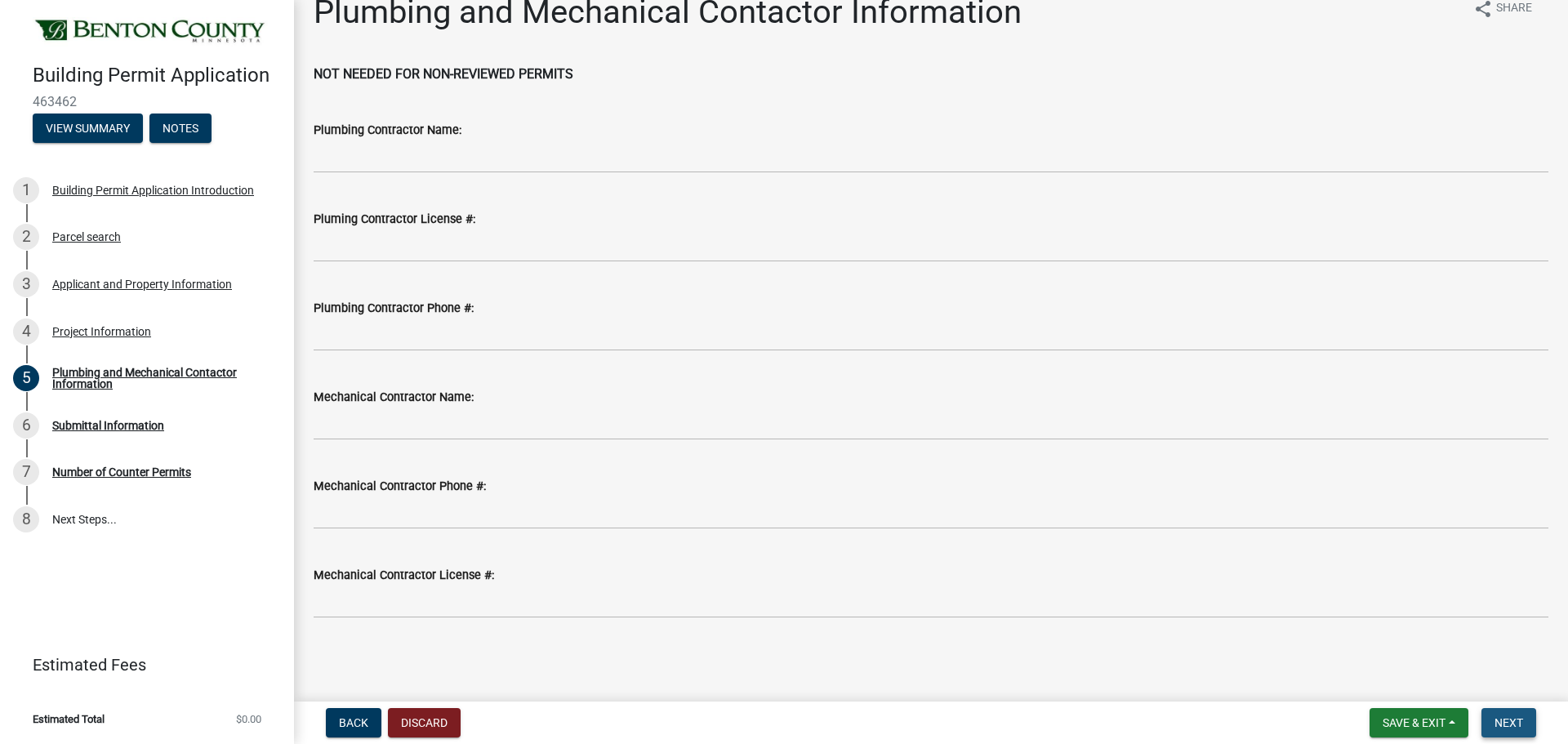
click at [1503, 720] on span "Next" at bounding box center [1509, 723] width 29 height 13
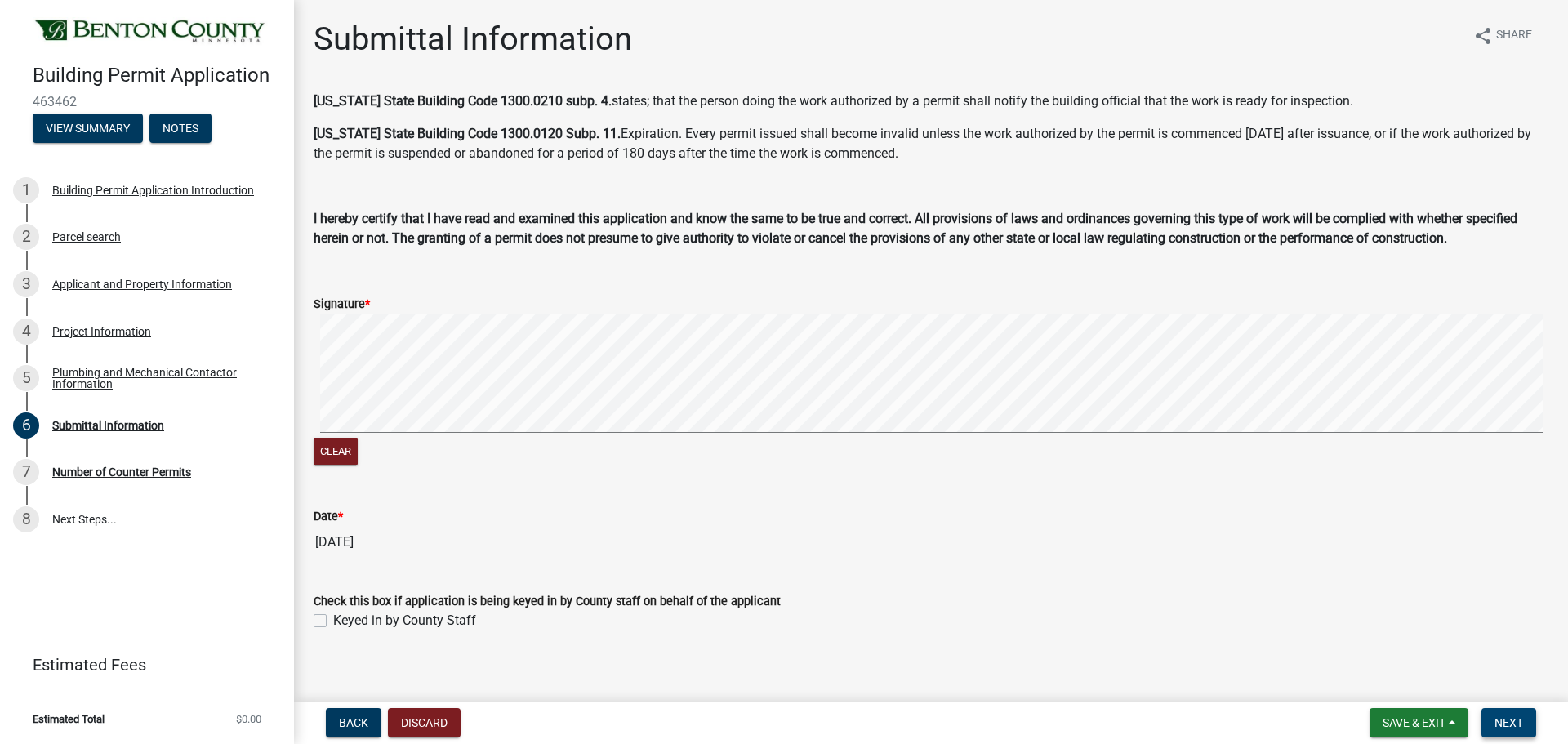
scroll to position [14, 0]
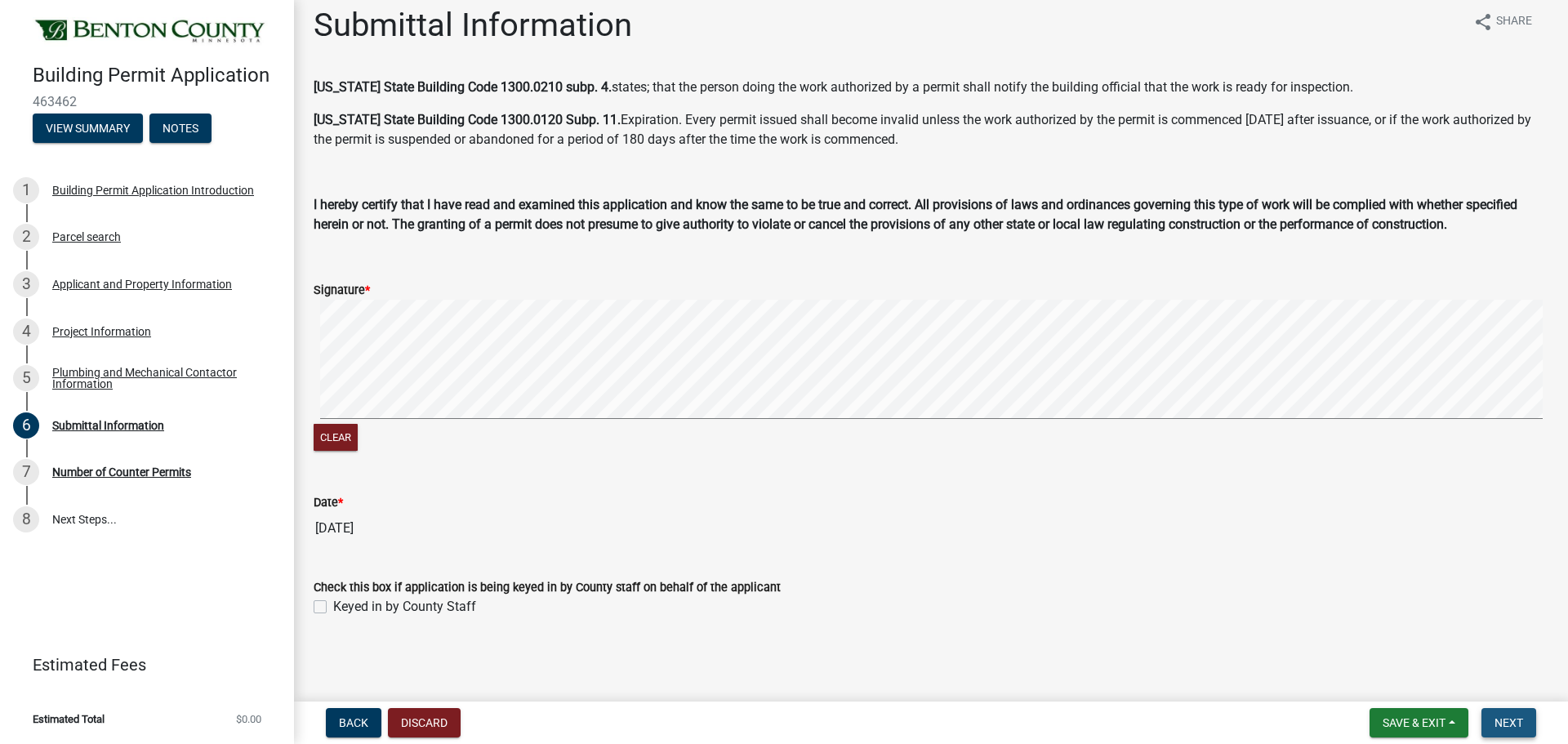
click at [1504, 718] on span "Next" at bounding box center [1509, 723] width 29 height 13
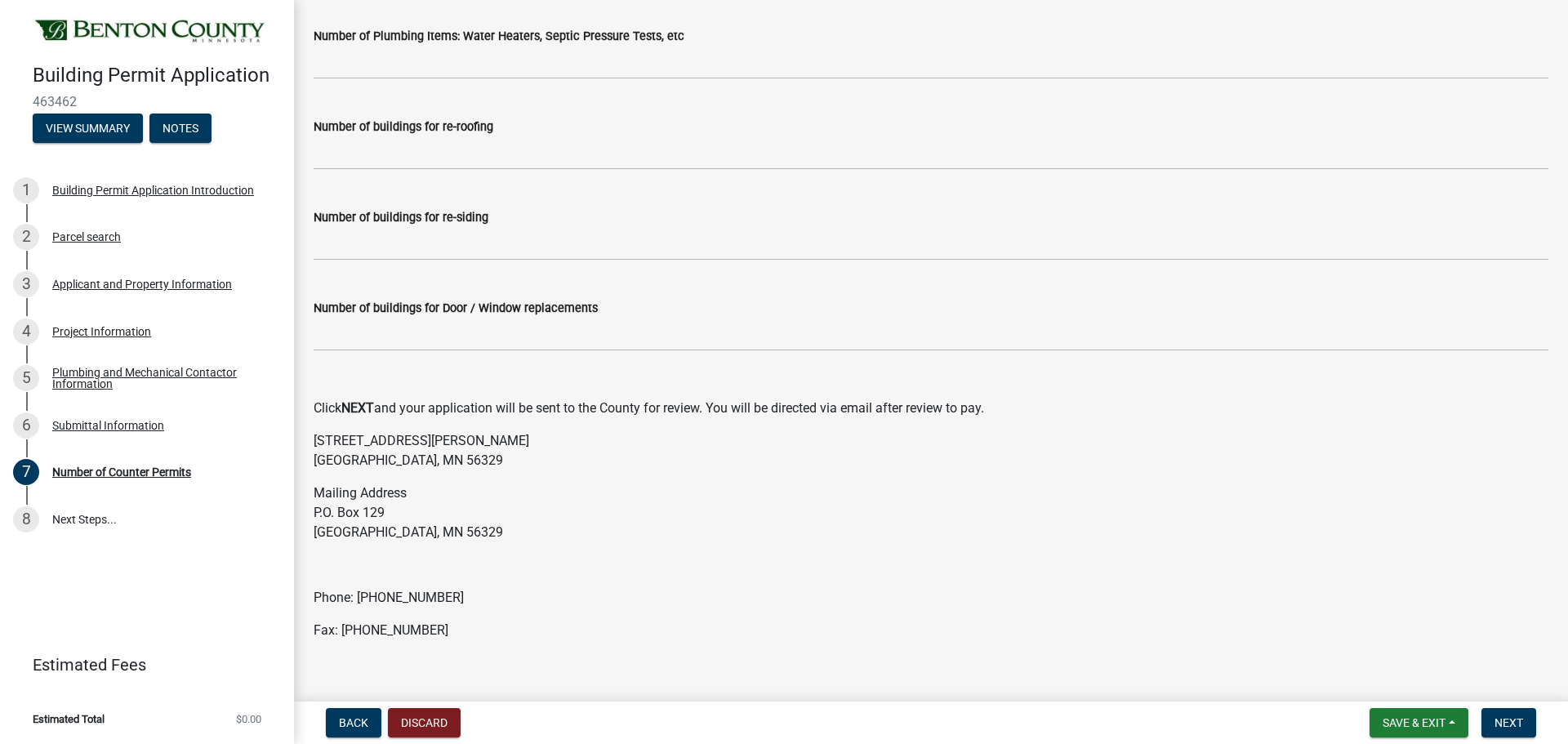
scroll to position [259, 0]
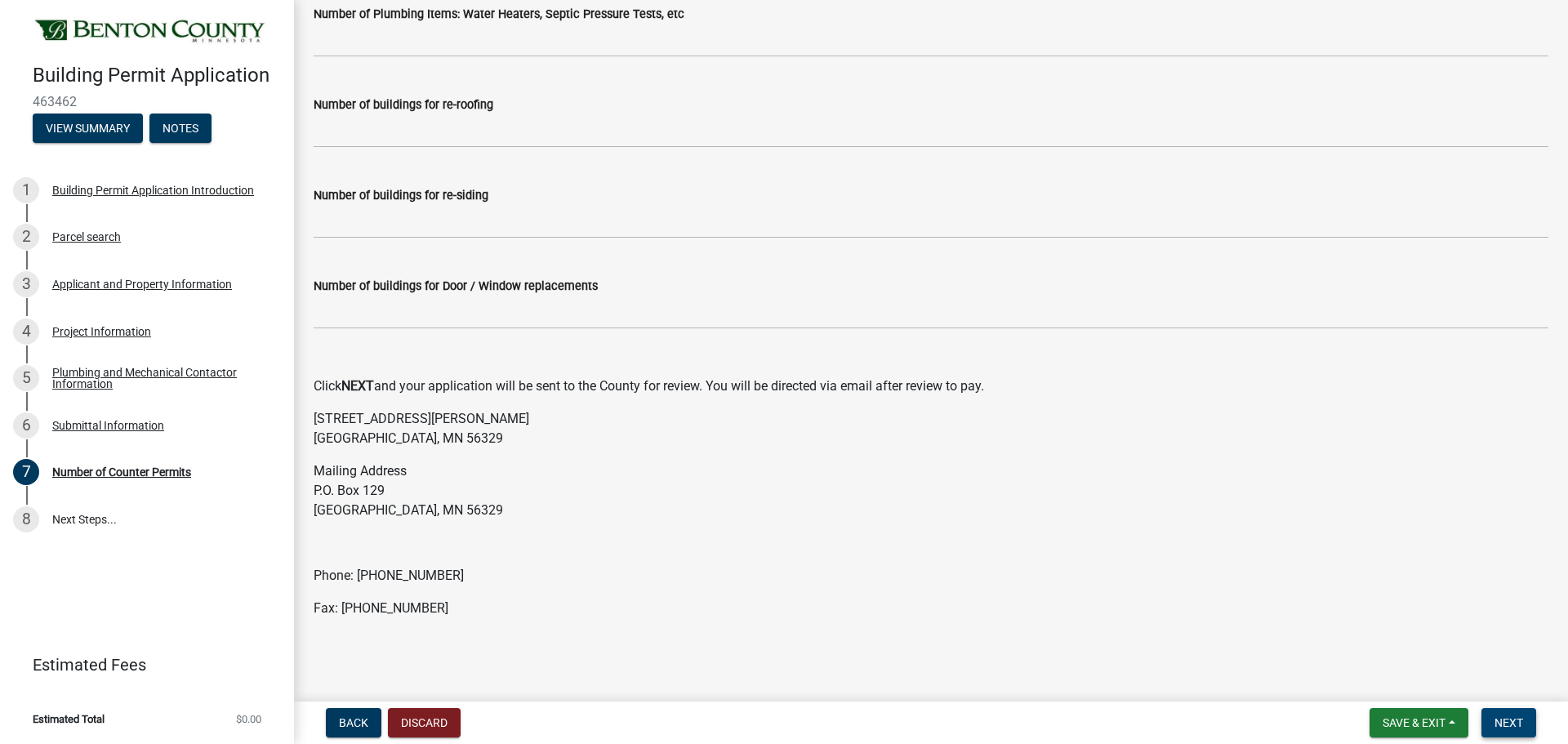
click at [1513, 716] on span "Next" at bounding box center [1509, 723] width 29 height 13
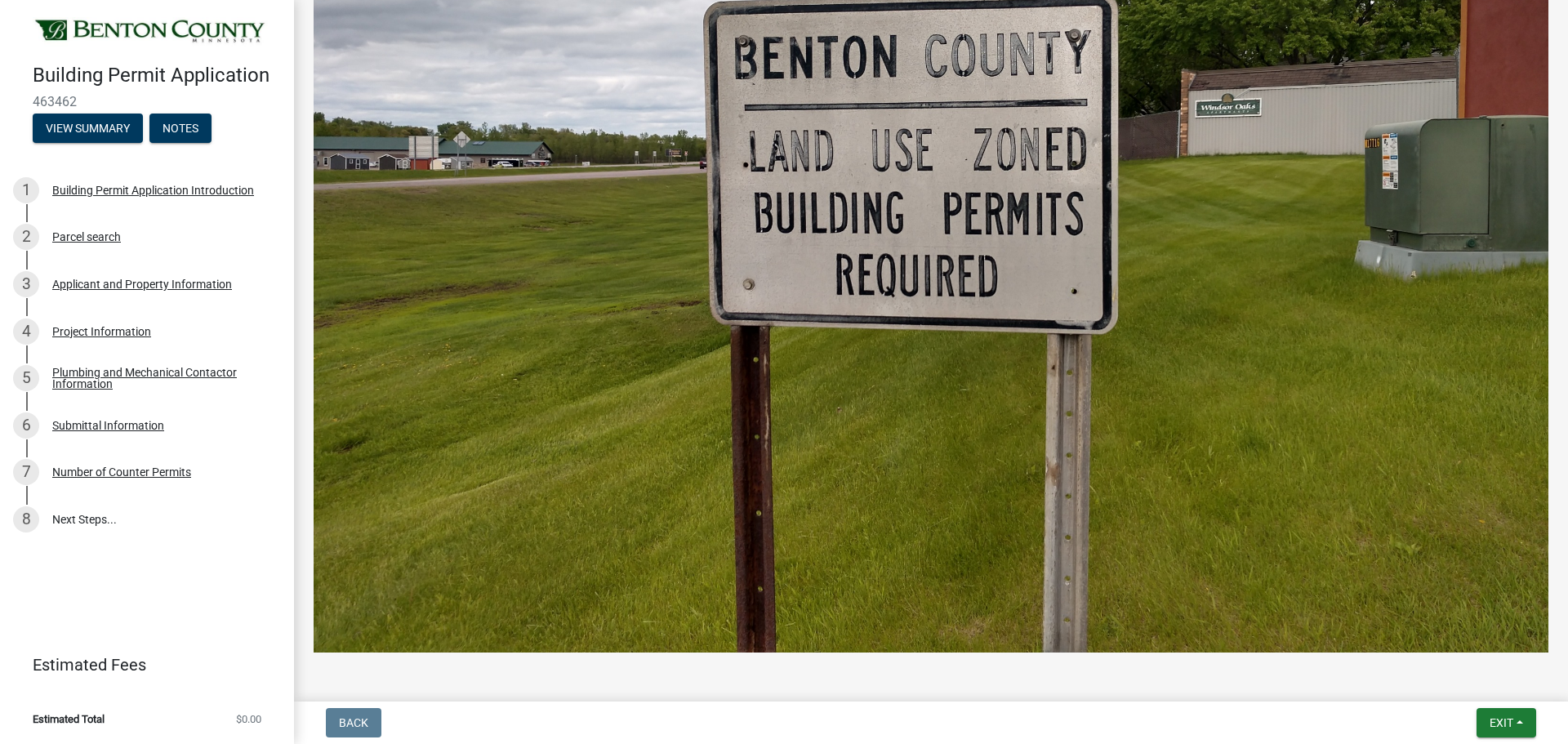
scroll to position [909, 0]
